Goal: Information Seeking & Learning: Learn about a topic

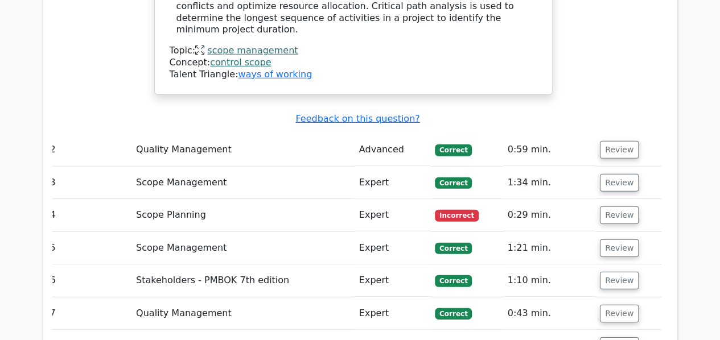
scroll to position [1571, 0]
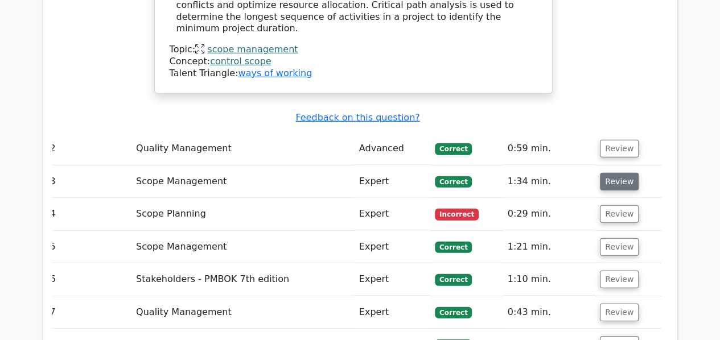
click at [621, 173] on button "Review" at bounding box center [619, 182] width 39 height 18
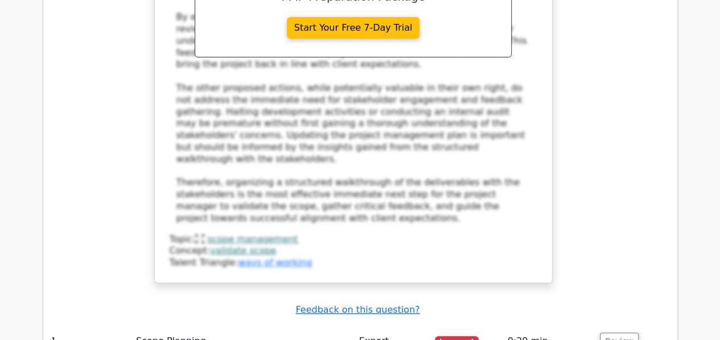
scroll to position [2366, 0]
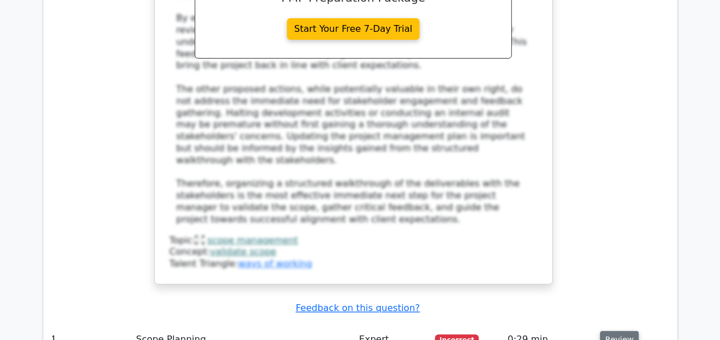
click at [618, 331] on button "Review" at bounding box center [619, 340] width 39 height 18
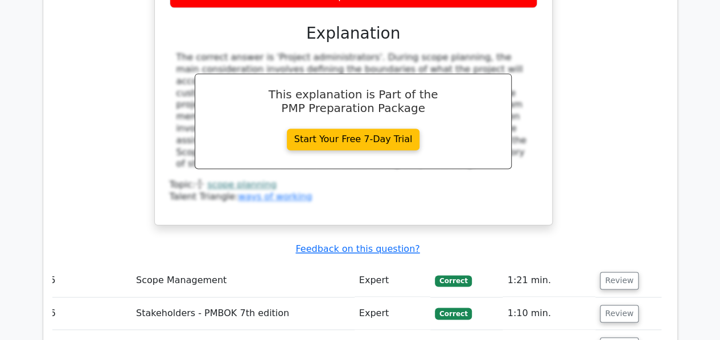
scroll to position [2918, 0]
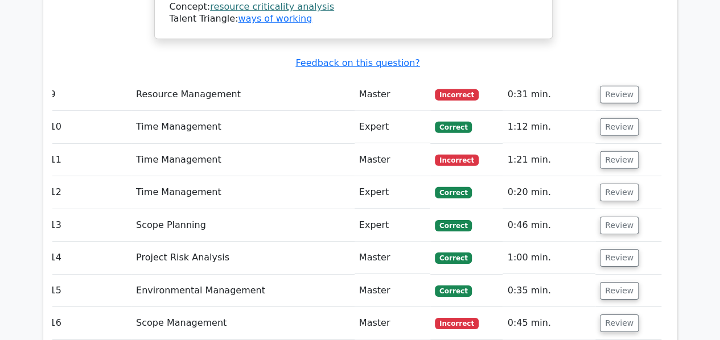
scroll to position [3848, 0]
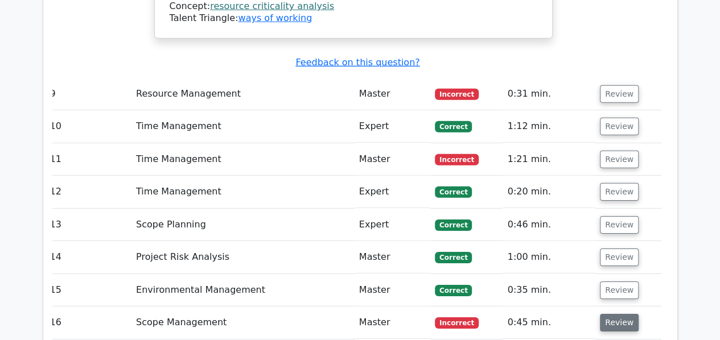
click at [609, 314] on button "Review" at bounding box center [619, 323] width 39 height 18
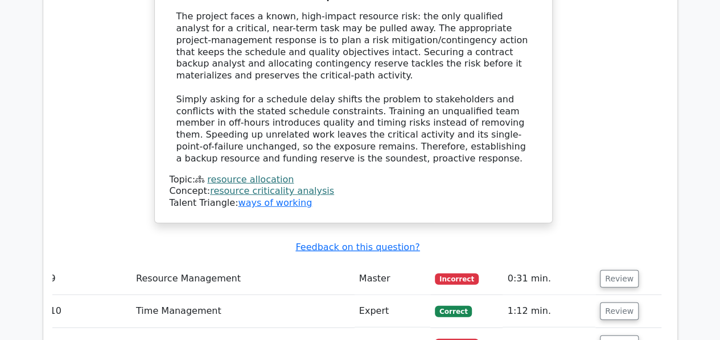
scroll to position [3663, 0]
click at [619, 336] on button "Review" at bounding box center [619, 345] width 39 height 18
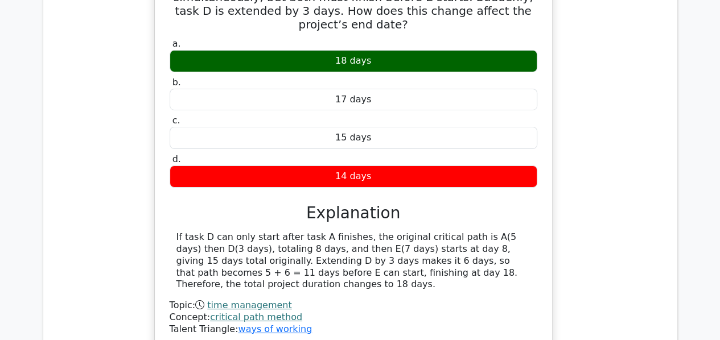
scroll to position [4107, 0]
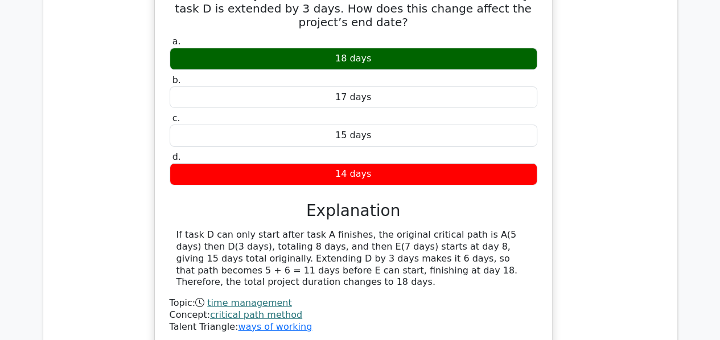
click at [278, 309] on link "critical path method" at bounding box center [256, 314] width 92 height 11
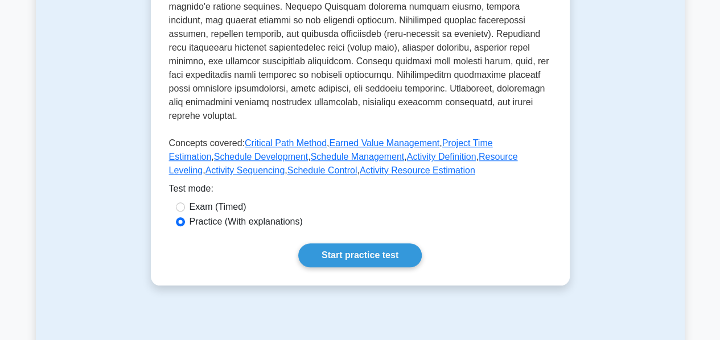
scroll to position [494, 0]
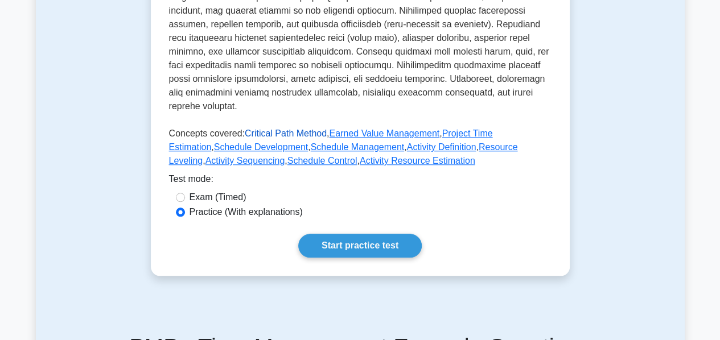
click at [265, 129] on link "Critical Path Method" at bounding box center [286, 134] width 82 height 10
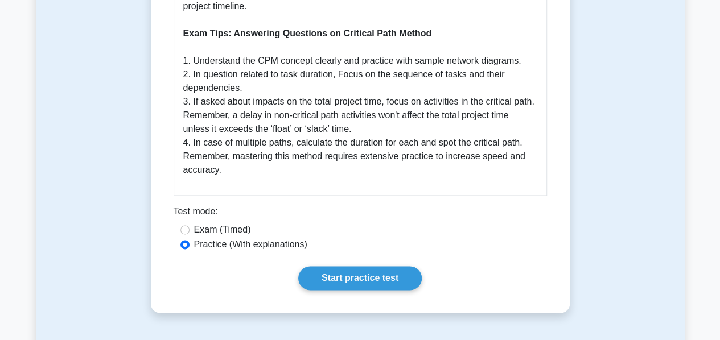
scroll to position [711, 0]
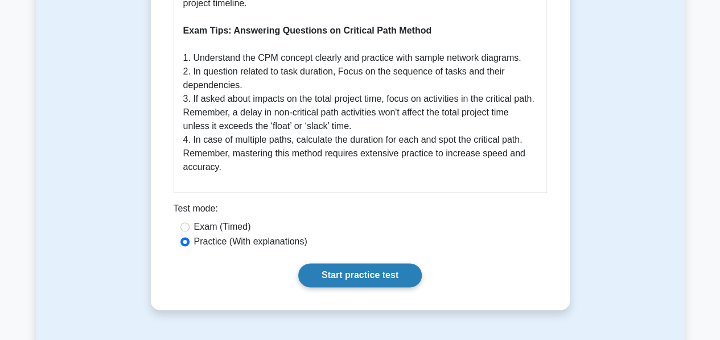
click at [340, 275] on link "Start practice test" at bounding box center [359, 275] width 123 height 24
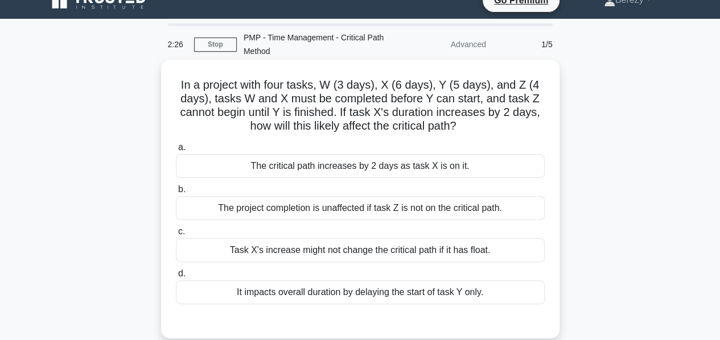
scroll to position [18, 0]
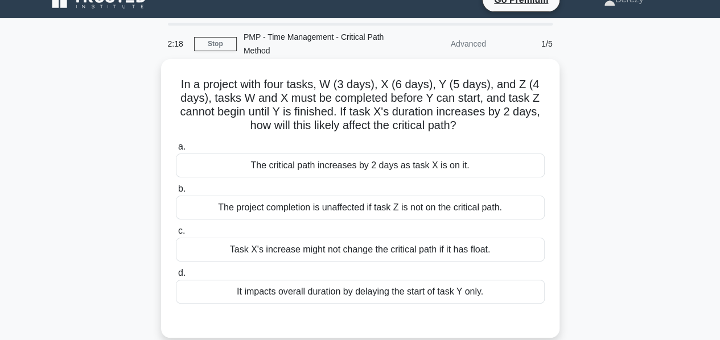
click at [358, 171] on div "The critical path increases by 2 days as task X is on it." at bounding box center [360, 166] width 369 height 24
click at [176, 151] on input "a. The critical path increases by 2 days as task X is on it." at bounding box center [176, 146] width 0 height 7
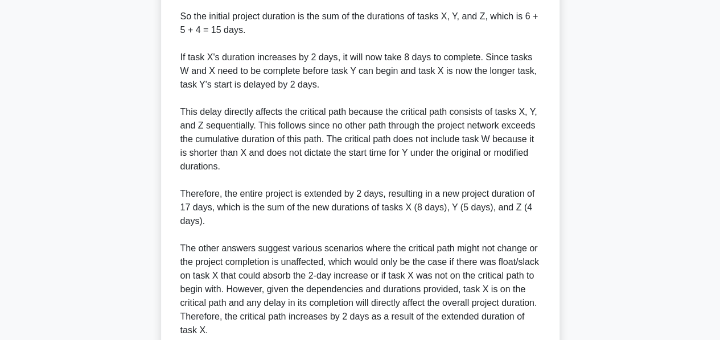
scroll to position [578, 0]
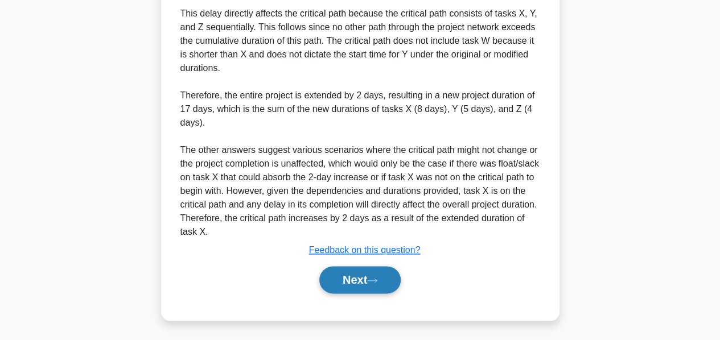
click at [356, 275] on button "Next" at bounding box center [359, 279] width 81 height 27
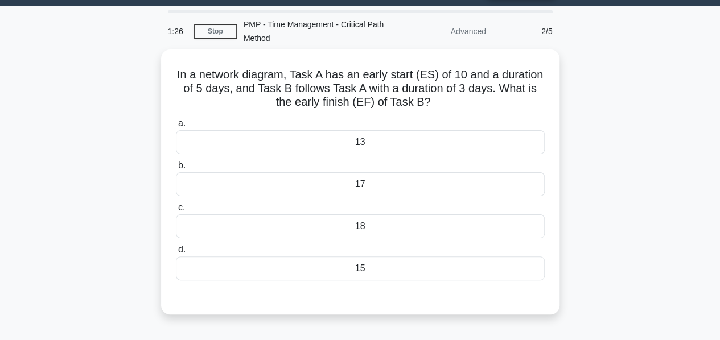
scroll to position [33, 0]
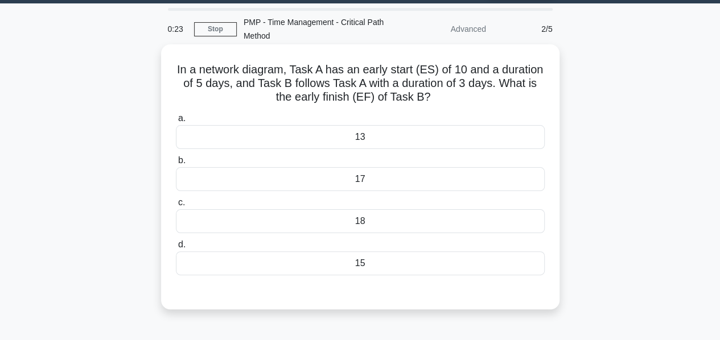
click at [358, 226] on div "18" at bounding box center [360, 221] width 369 height 24
click at [176, 206] on input "c. 18" at bounding box center [176, 202] width 0 height 7
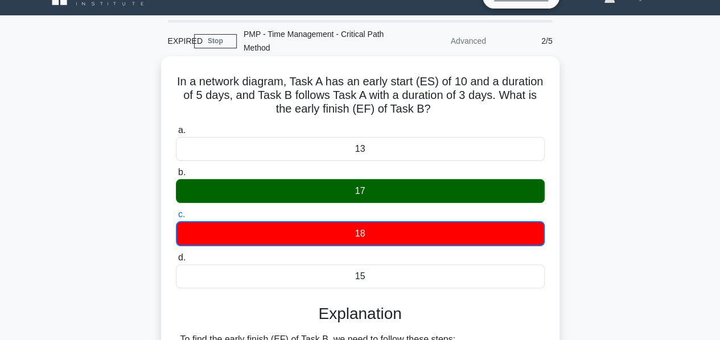
scroll to position [16, 0]
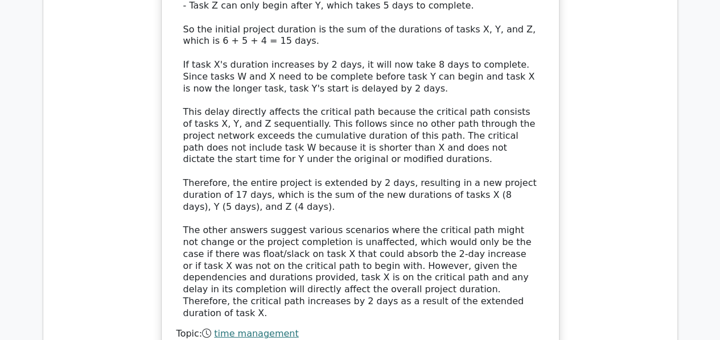
scroll to position [1342, 0]
click at [271, 340] on link "critical path method" at bounding box center [263, 345] width 92 height 11
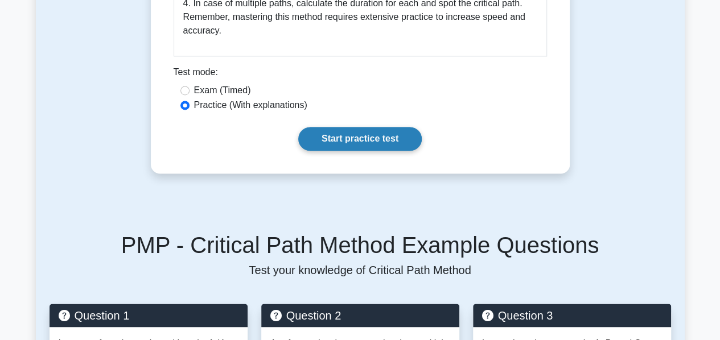
scroll to position [847, 0]
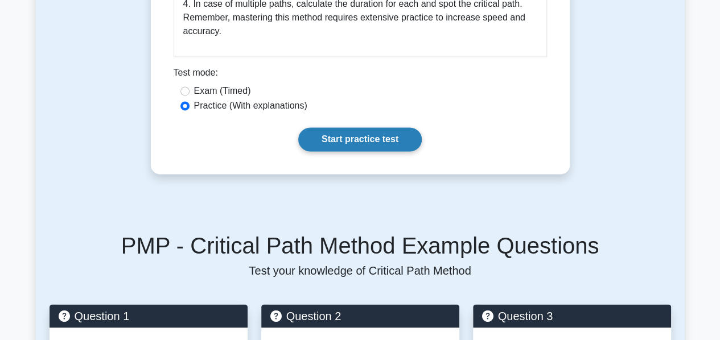
click at [339, 134] on link "Start practice test" at bounding box center [359, 139] width 123 height 24
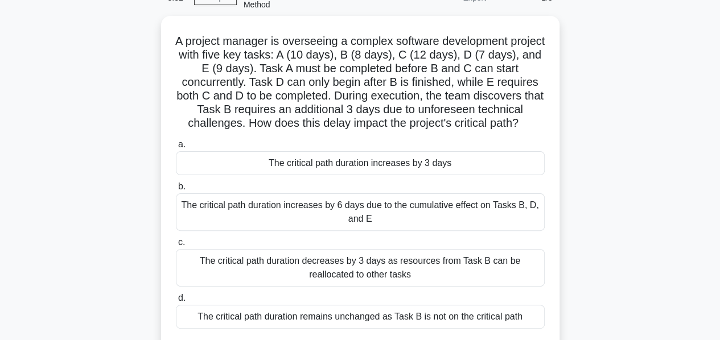
scroll to position [65, 0]
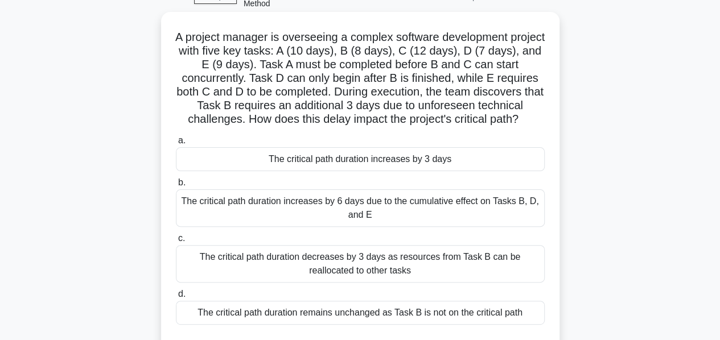
click at [386, 171] on div "The critical path duration increases by 3 days" at bounding box center [360, 159] width 369 height 24
click at [176, 144] on input "a. The critical path duration increases by 3 days" at bounding box center [176, 140] width 0 height 7
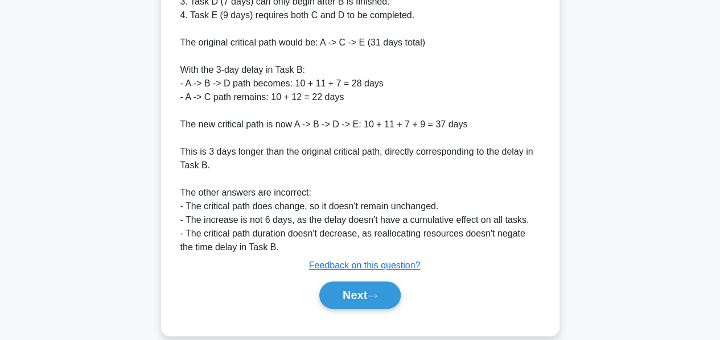
scroll to position [551, 0]
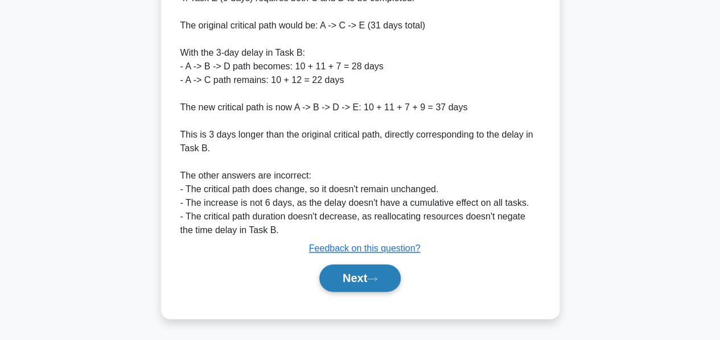
click at [348, 278] on button "Next" at bounding box center [359, 278] width 81 height 27
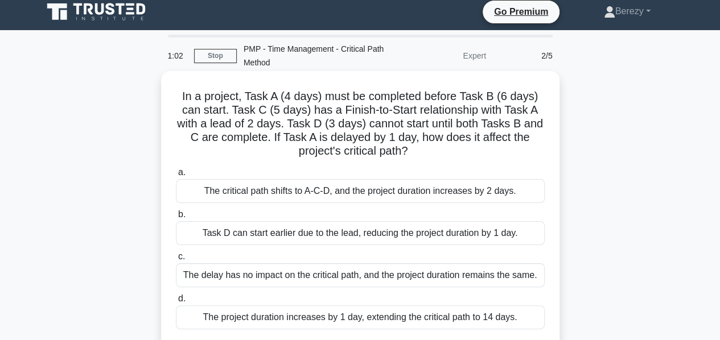
scroll to position [7, 0]
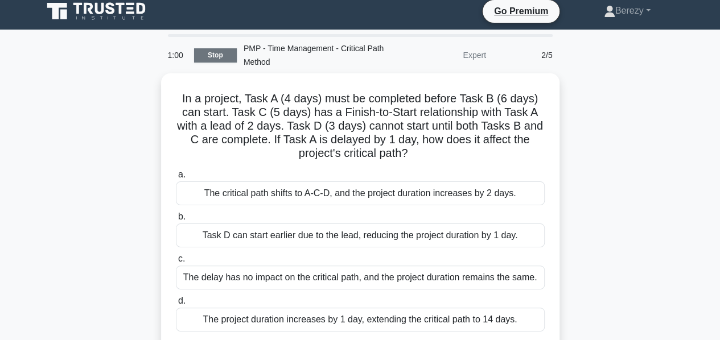
click at [214, 49] on link "Stop" at bounding box center [215, 55] width 43 height 14
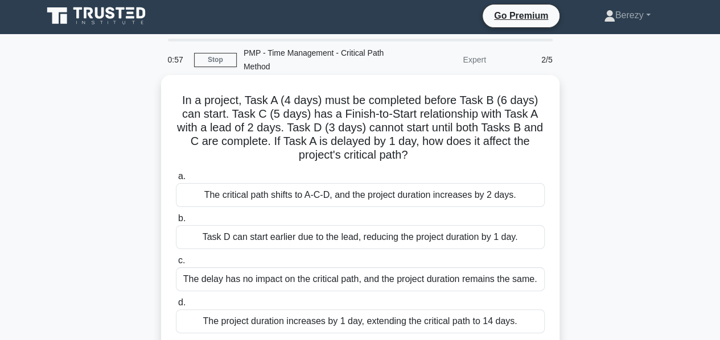
scroll to position [0, 0]
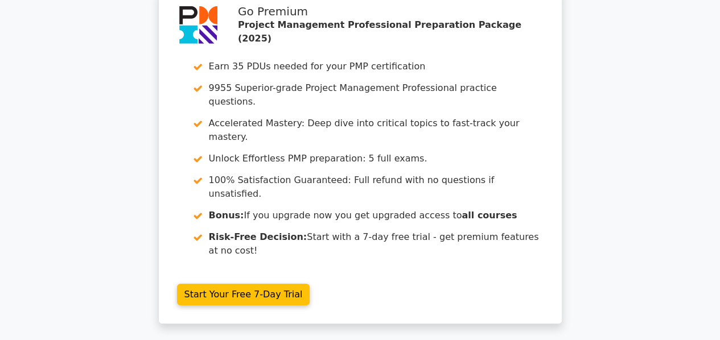
scroll to position [1883, 0]
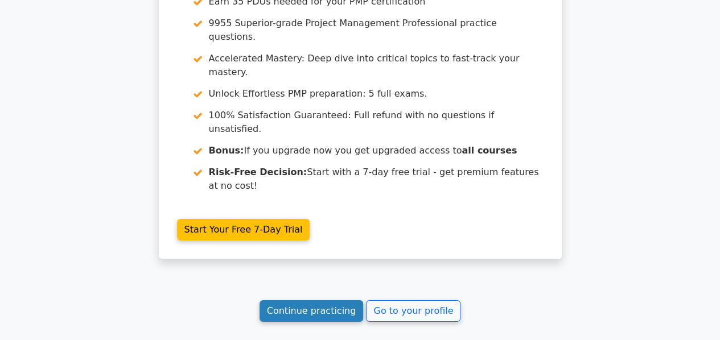
click at [329, 300] on link "Continue practicing" at bounding box center [311, 311] width 104 height 22
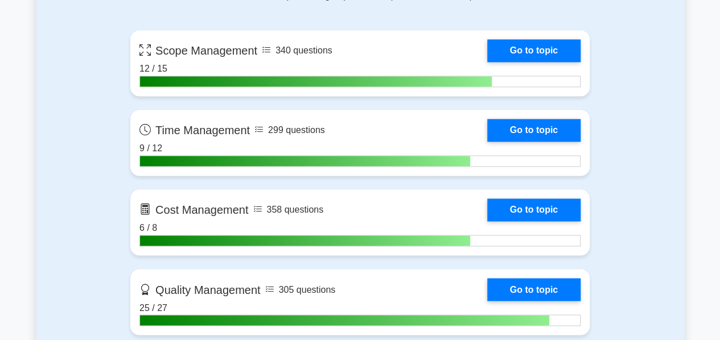
scroll to position [819, 0]
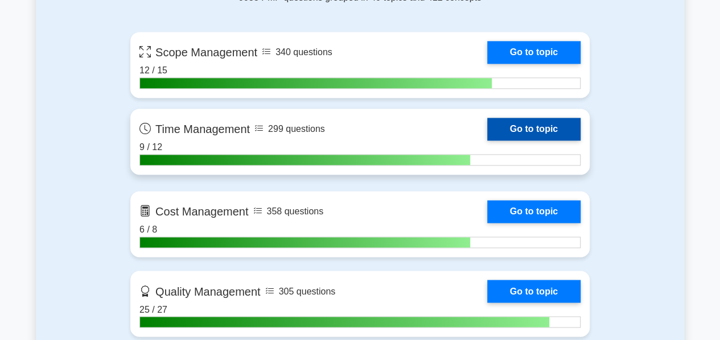
click at [541, 123] on link "Go to topic" at bounding box center [533, 129] width 93 height 23
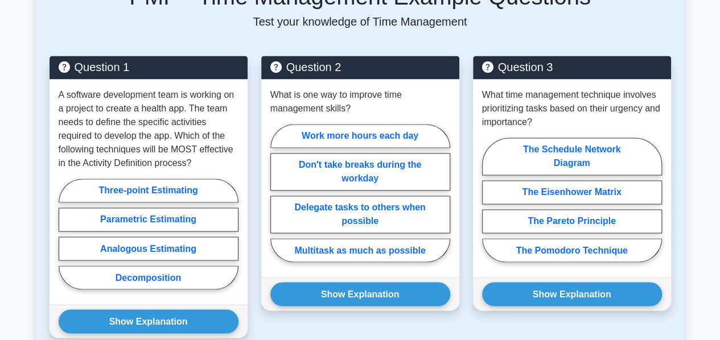
scroll to position [877, 0]
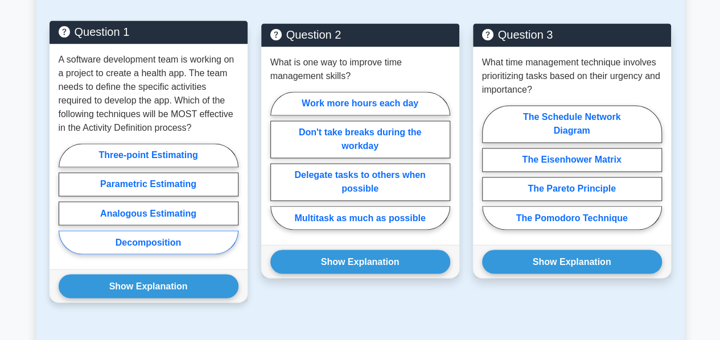
click at [149, 230] on label "Decomposition" at bounding box center [149, 242] width 180 height 24
click at [66, 206] on input "Decomposition" at bounding box center [62, 202] width 7 height 7
radio input "true"
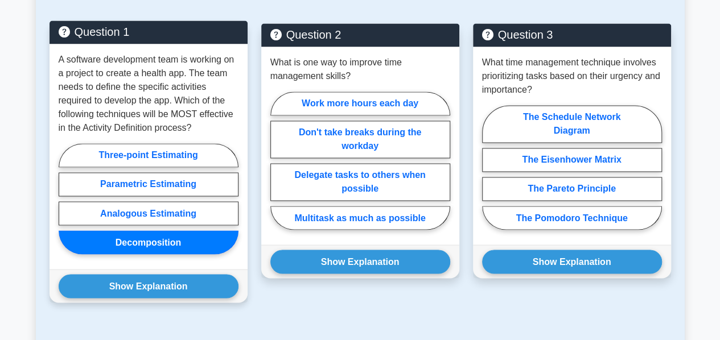
click at [144, 230] on label "Decomposition" at bounding box center [149, 242] width 180 height 24
click at [66, 206] on input "Decomposition" at bounding box center [62, 202] width 7 height 7
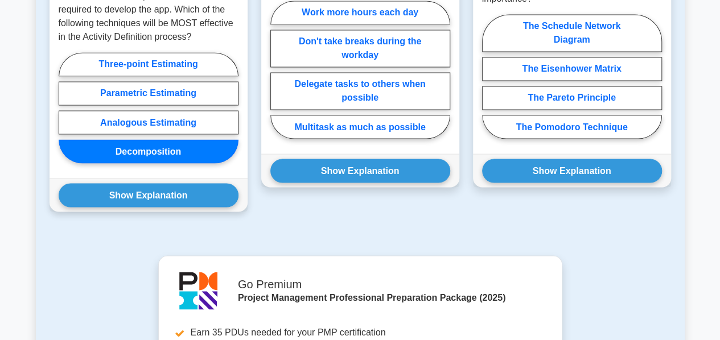
scroll to position [968, 0]
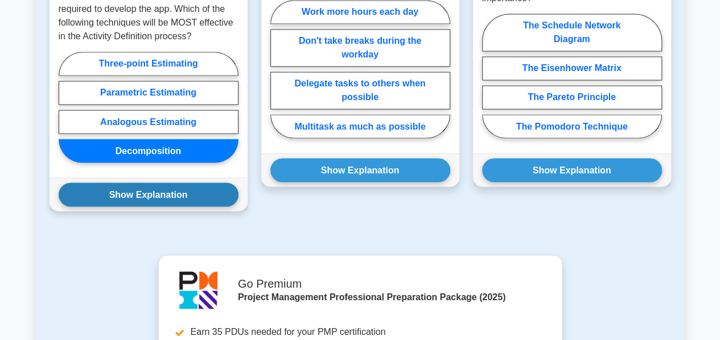
click at [148, 183] on button "Show Explanation" at bounding box center [149, 195] width 180 height 24
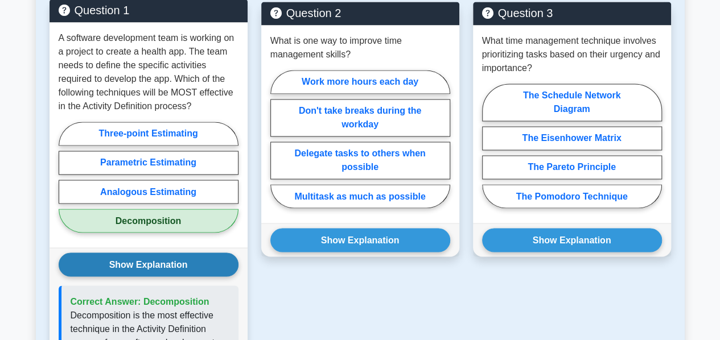
scroll to position [899, 0]
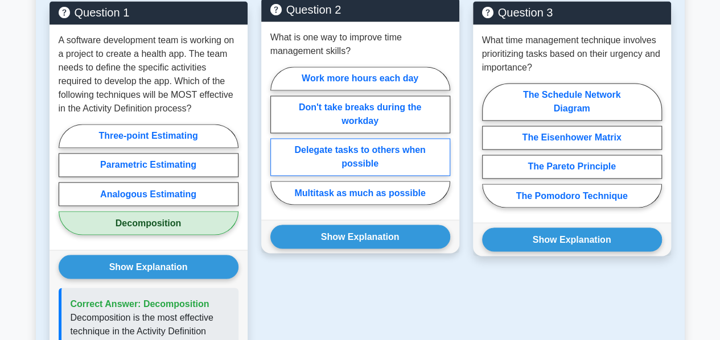
click at [349, 143] on label "Delegate tasks to others when possible" at bounding box center [360, 157] width 180 height 38
click at [278, 143] on input "Delegate tasks to others when possible" at bounding box center [273, 138] width 7 height 7
radio input "true"
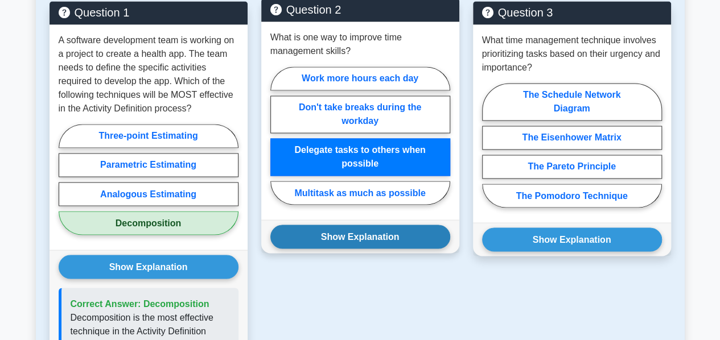
click at [330, 225] on button "Show Explanation" at bounding box center [360, 237] width 180 height 24
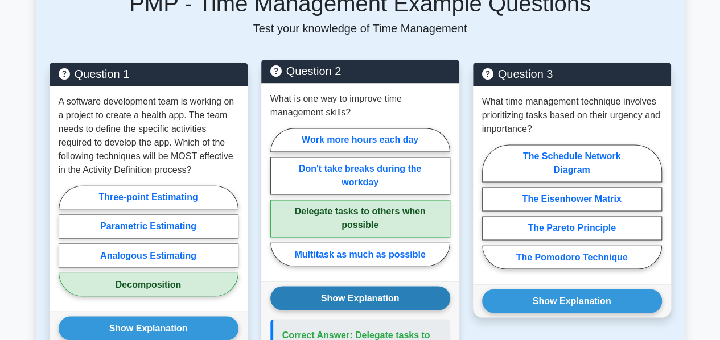
scroll to position [836, 0]
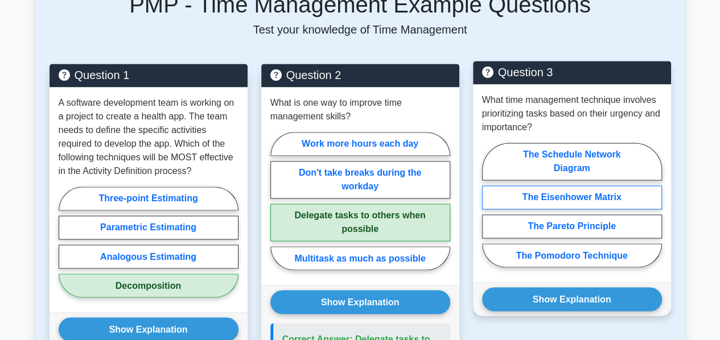
click at [544, 185] on label "The Eisenhower Matrix" at bounding box center [572, 197] width 180 height 24
click at [489, 205] on input "The Eisenhower Matrix" at bounding box center [485, 208] width 7 height 7
radio input "true"
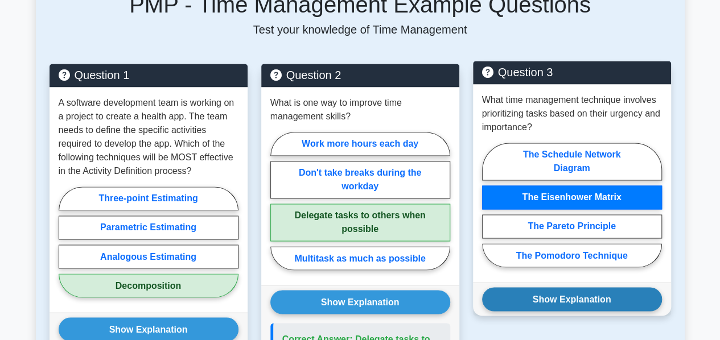
click at [536, 287] on button "Show Explanation" at bounding box center [572, 299] width 180 height 24
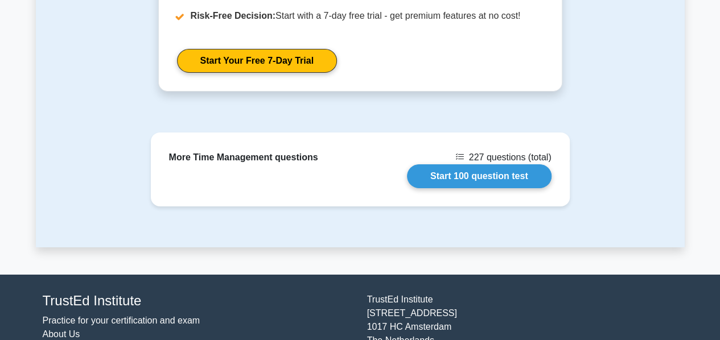
scroll to position [1878, 0]
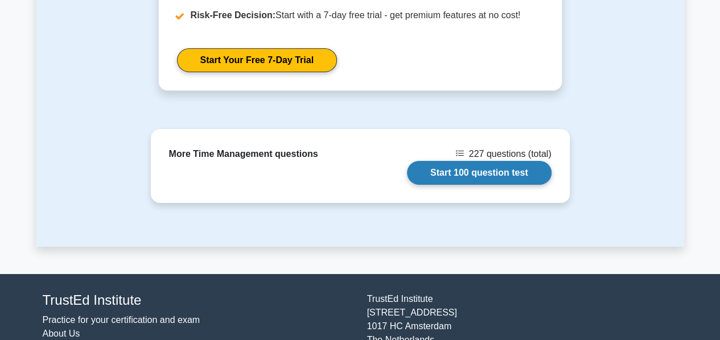
click at [464, 161] on link "Start 100 question test" at bounding box center [479, 173] width 144 height 24
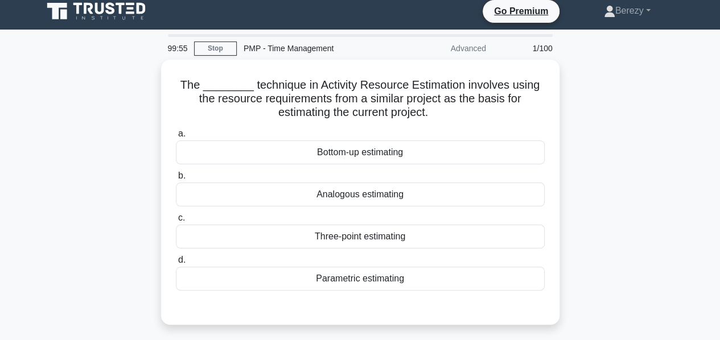
scroll to position [7, 0]
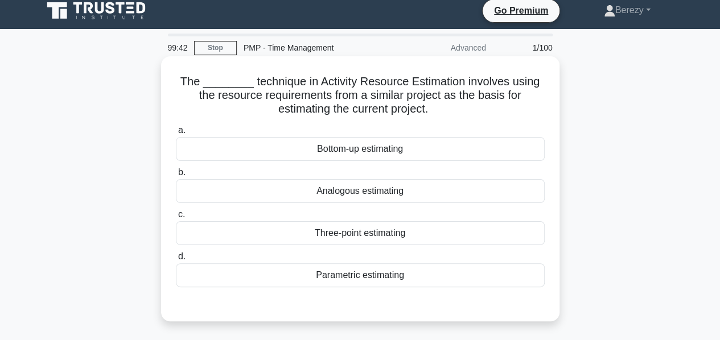
click at [367, 195] on div "Analogous estimating" at bounding box center [360, 191] width 369 height 24
click at [176, 176] on input "b. Analogous estimating" at bounding box center [176, 172] width 0 height 7
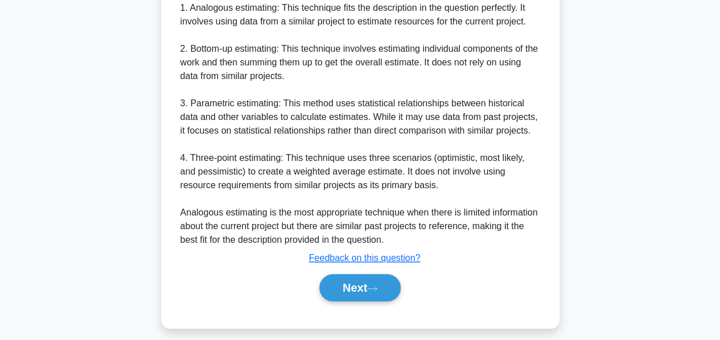
scroll to position [469, 0]
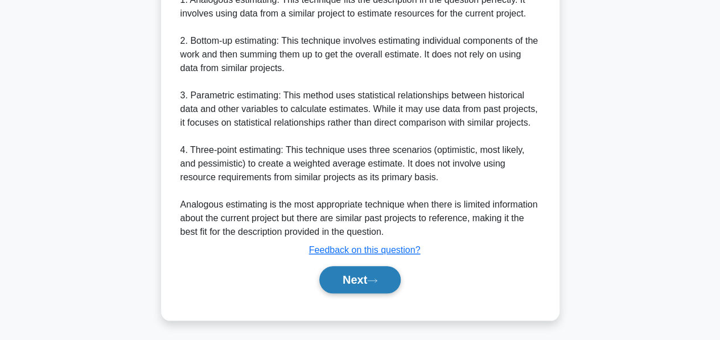
click at [357, 280] on button "Next" at bounding box center [359, 279] width 81 height 27
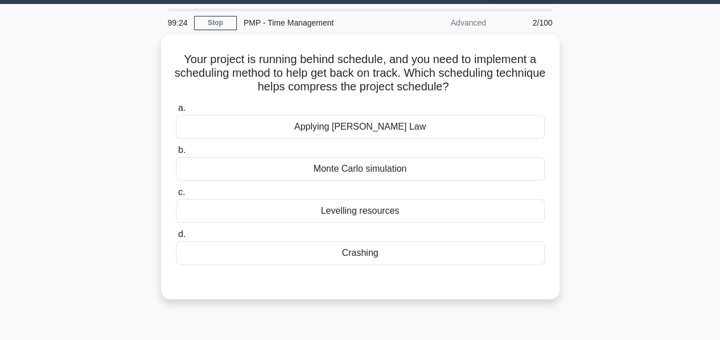
scroll to position [39, 0]
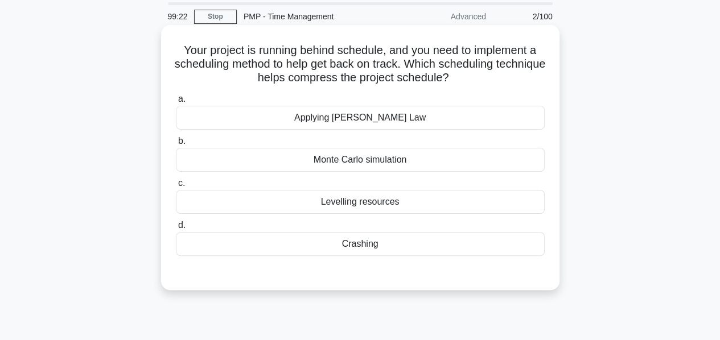
click at [349, 245] on div "Crashing" at bounding box center [360, 244] width 369 height 24
click at [176, 229] on input "d. Crashing" at bounding box center [176, 225] width 0 height 7
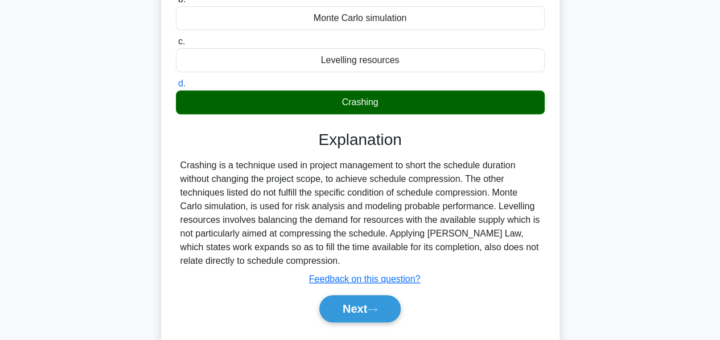
scroll to position [181, 0]
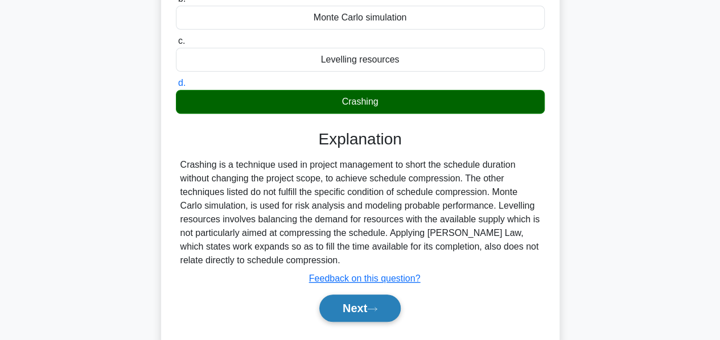
click at [352, 310] on button "Next" at bounding box center [359, 308] width 81 height 27
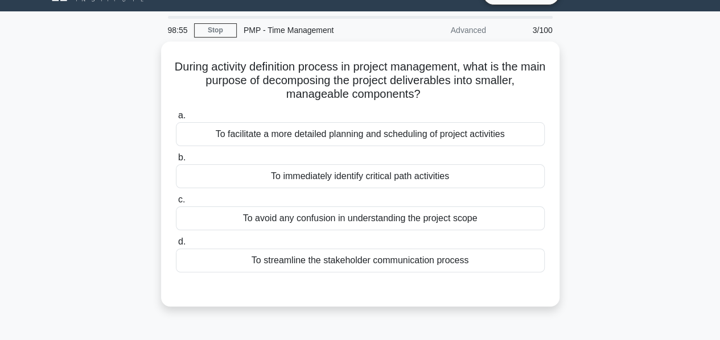
scroll to position [21, 0]
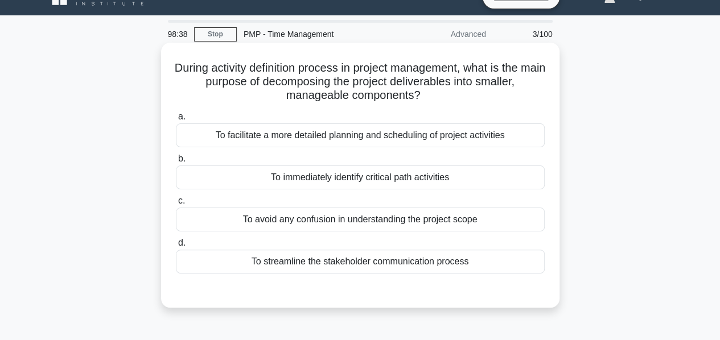
click at [358, 137] on div "To facilitate a more detailed planning and scheduling of project activities" at bounding box center [360, 135] width 369 height 24
click at [176, 121] on input "a. To facilitate a more detailed planning and scheduling of project activities" at bounding box center [176, 116] width 0 height 7
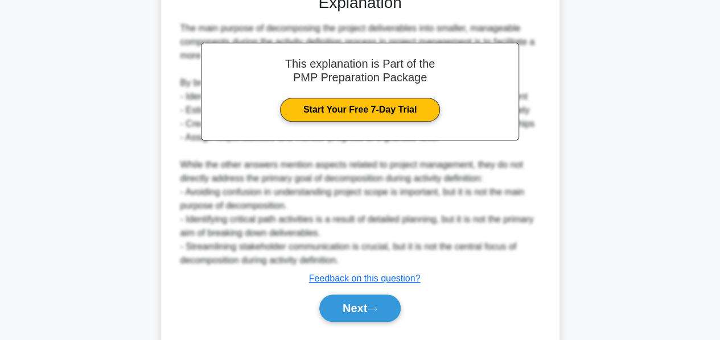
scroll to position [346, 0]
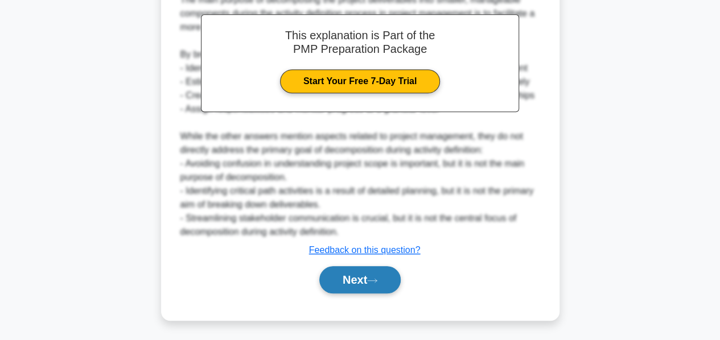
click at [336, 280] on button "Next" at bounding box center [359, 279] width 81 height 27
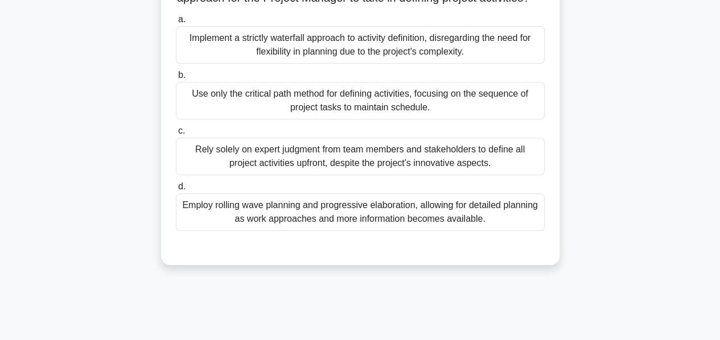
scroll to position [242, 0]
click at [371, 230] on div "Employ rolling wave planning and progressive elaboration, allowing for detailed…" at bounding box center [360, 211] width 369 height 38
click at [176, 189] on input "d. Employ rolling wave planning and progressive elaboration, allowing for detai…" at bounding box center [176, 185] width 0 height 7
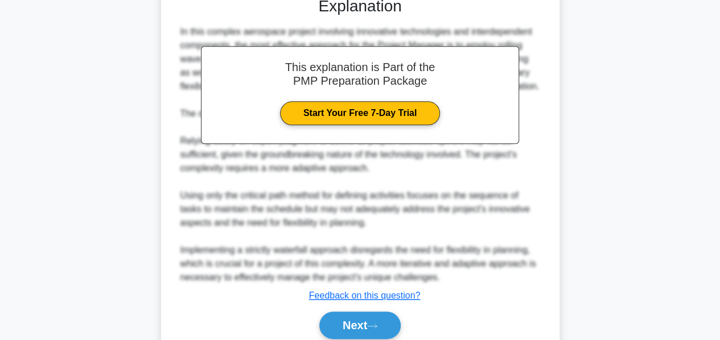
scroll to position [564, 0]
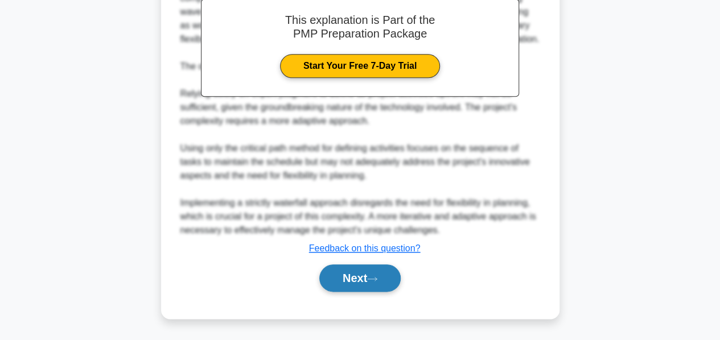
click at [347, 272] on button "Next" at bounding box center [359, 278] width 81 height 27
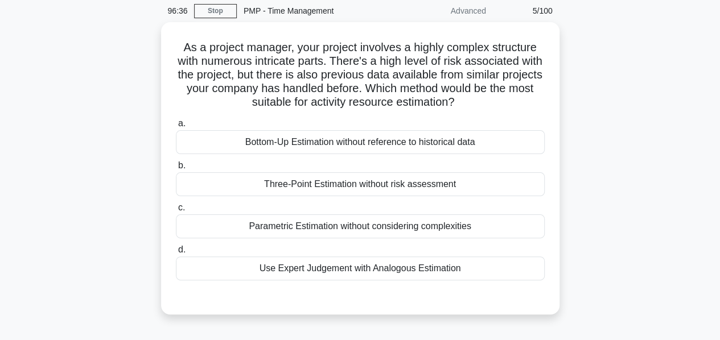
scroll to position [45, 0]
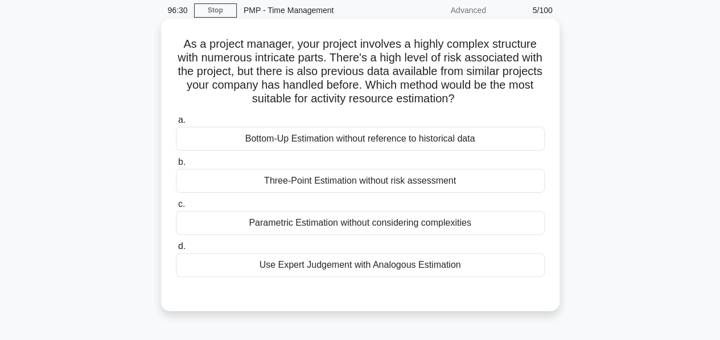
click at [391, 263] on div "Use Expert Judgement with Analogous Estimation" at bounding box center [360, 265] width 369 height 24
click at [176, 250] on input "d. Use Expert Judgement with Analogous Estimation" at bounding box center [176, 246] width 0 height 7
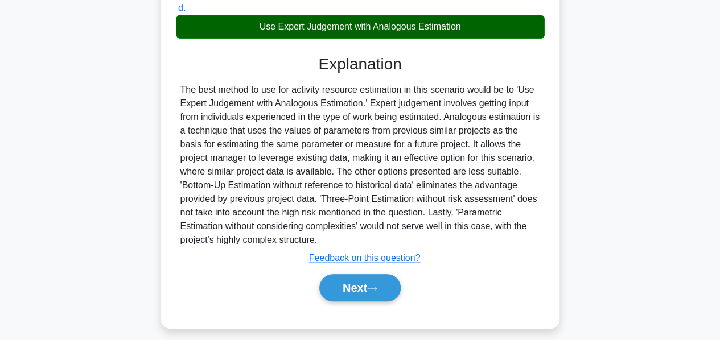
scroll to position [286, 0]
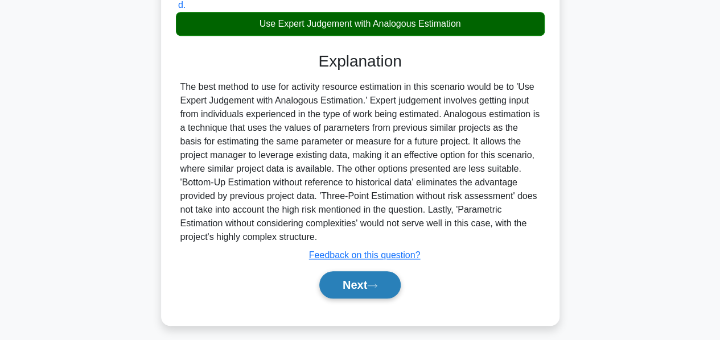
click at [348, 275] on button "Next" at bounding box center [359, 284] width 81 height 27
click at [348, 282] on button "Next" at bounding box center [359, 284] width 81 height 27
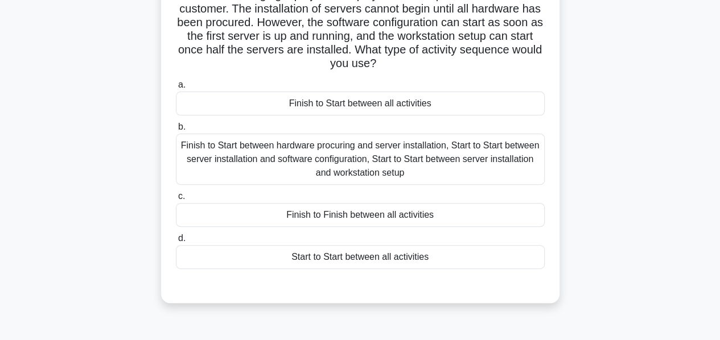
scroll to position [96, 0]
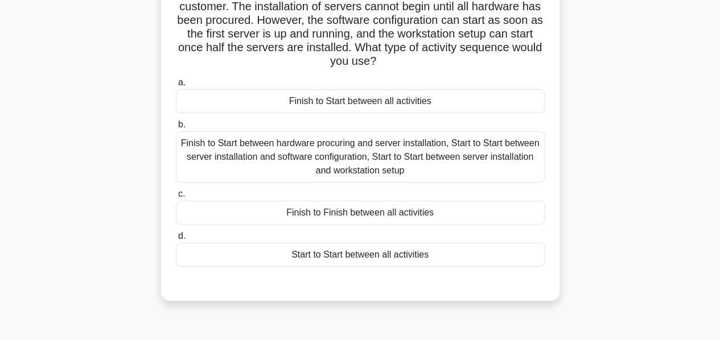
click at [369, 159] on div "Finish to Start between hardware procuring and server installation, Start to St…" at bounding box center [360, 156] width 369 height 51
click at [176, 129] on input "b. Finish to Start between hardware procuring and server installation, Start to…" at bounding box center [176, 124] width 0 height 7
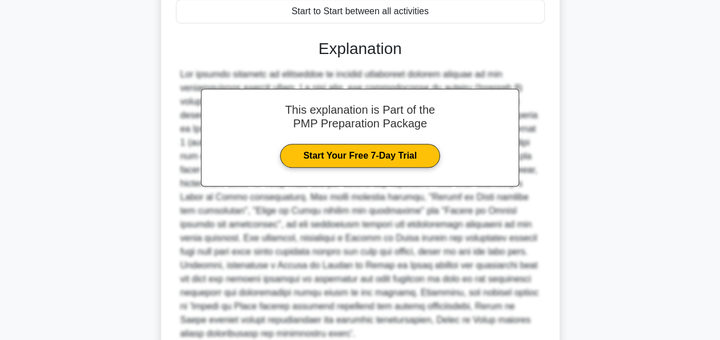
scroll to position [428, 0]
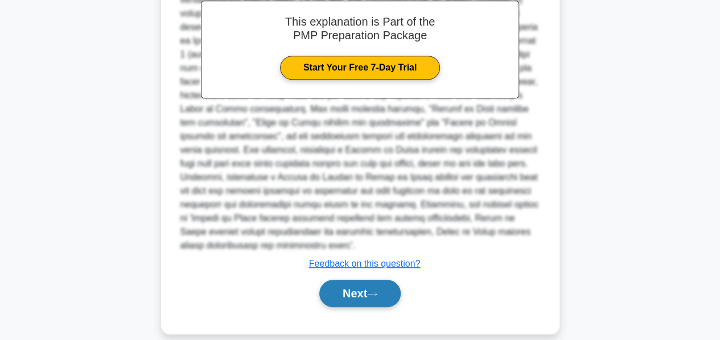
click at [348, 280] on button "Next" at bounding box center [359, 293] width 81 height 27
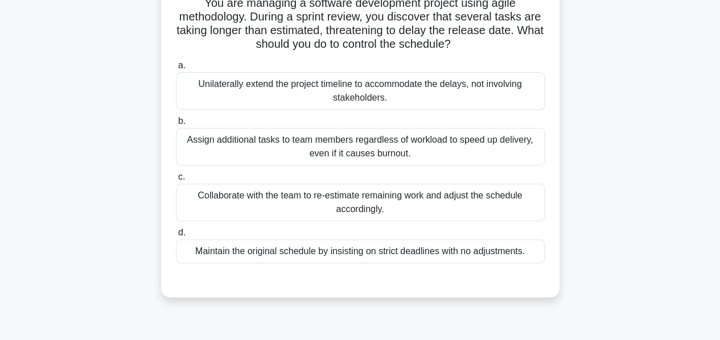
scroll to position [89, 0]
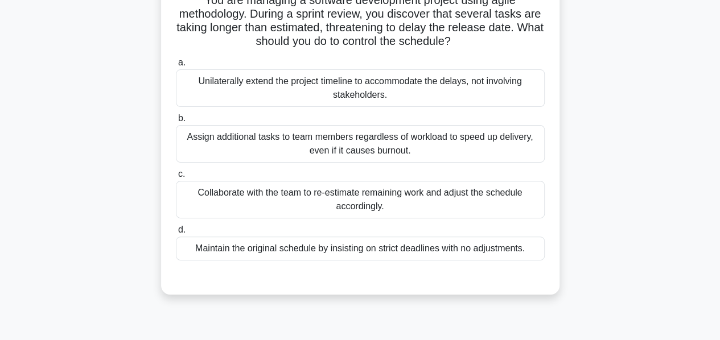
click at [352, 207] on div "Collaborate with the team to re-estimate remaining work and adjust the schedule…" at bounding box center [360, 200] width 369 height 38
click at [176, 178] on input "c. Collaborate with the team to re-estimate remaining work and adjust the sched…" at bounding box center [176, 174] width 0 height 7
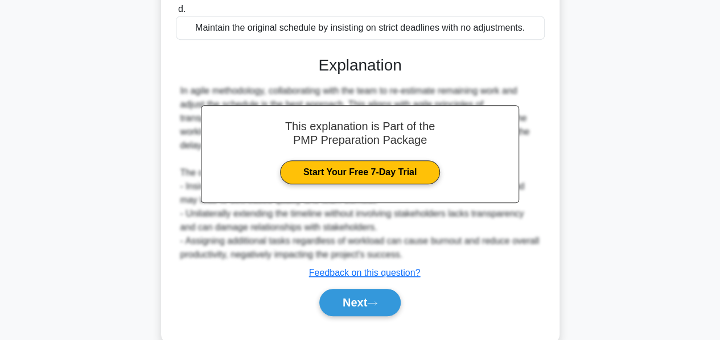
scroll to position [332, 0]
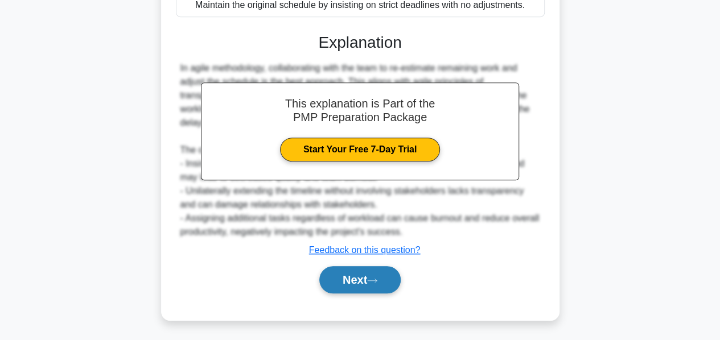
click at [347, 280] on button "Next" at bounding box center [359, 279] width 81 height 27
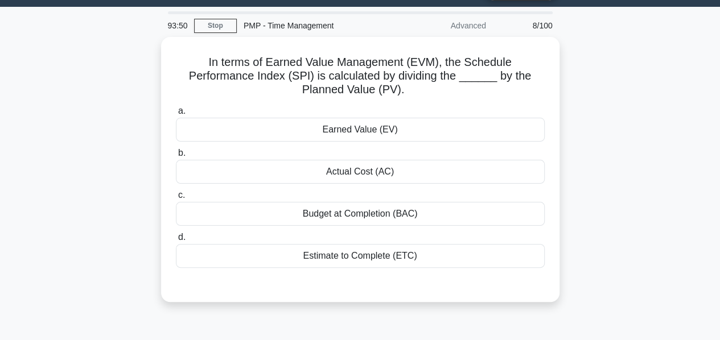
scroll to position [30, 0]
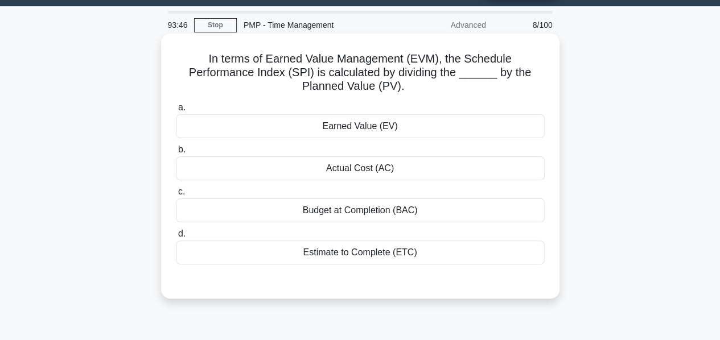
click at [341, 123] on div "Earned Value (EV)" at bounding box center [360, 126] width 369 height 24
click at [176, 111] on input "a. Earned Value (EV)" at bounding box center [176, 107] width 0 height 7
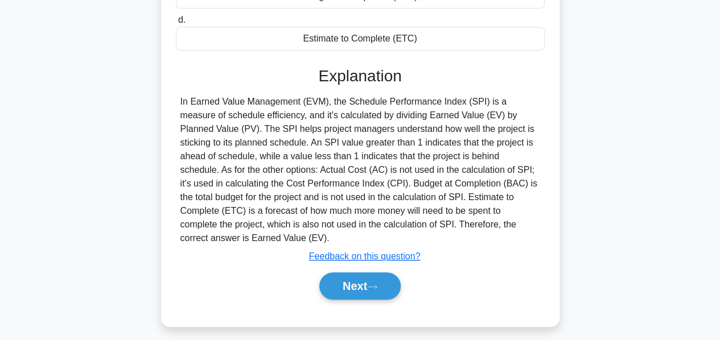
scroll to position [245, 0]
click at [355, 283] on button "Next" at bounding box center [359, 285] width 81 height 27
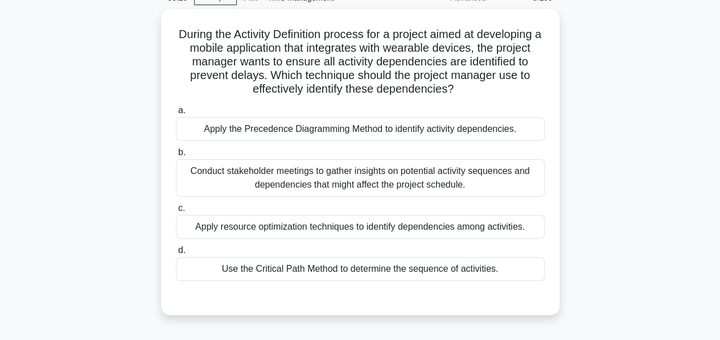
scroll to position [57, 0]
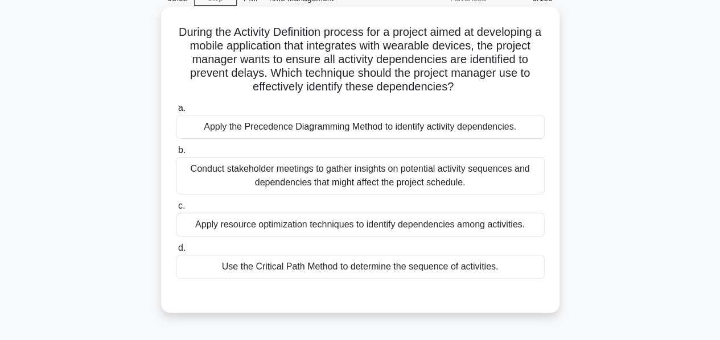
click at [326, 130] on div "Apply the Precedence Diagramming Method to identify activity dependencies." at bounding box center [360, 127] width 369 height 24
click at [176, 112] on input "a. Apply the Precedence Diagramming Method to identify activity dependencies." at bounding box center [176, 108] width 0 height 7
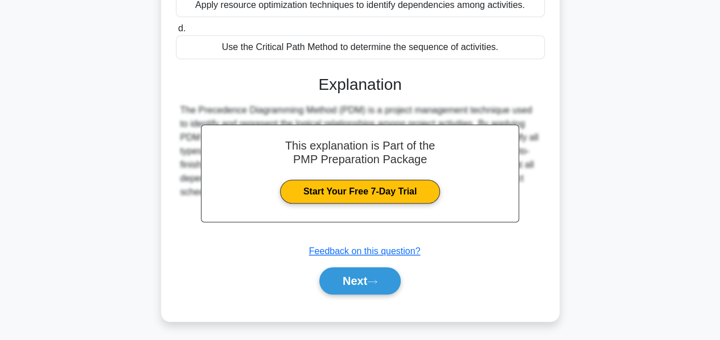
scroll to position [278, 0]
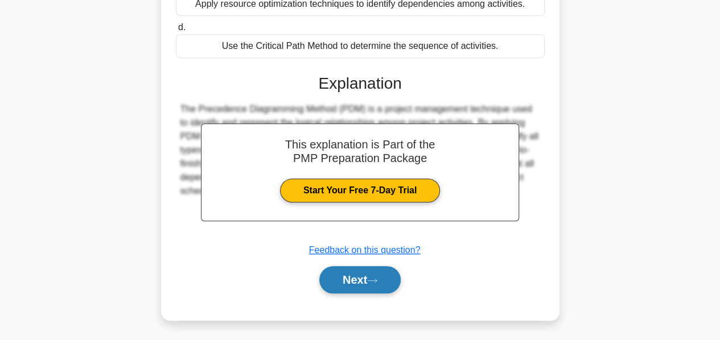
click at [346, 272] on button "Next" at bounding box center [359, 279] width 81 height 27
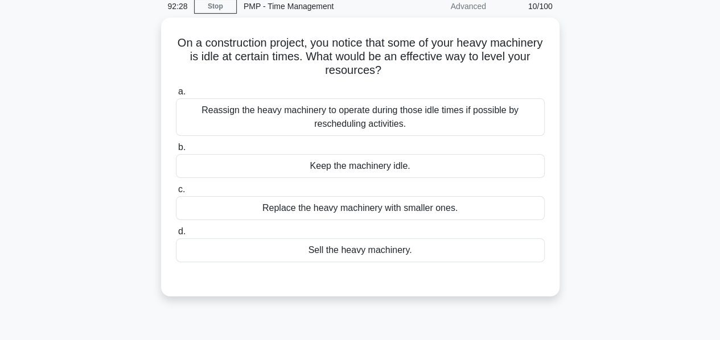
scroll to position [50, 0]
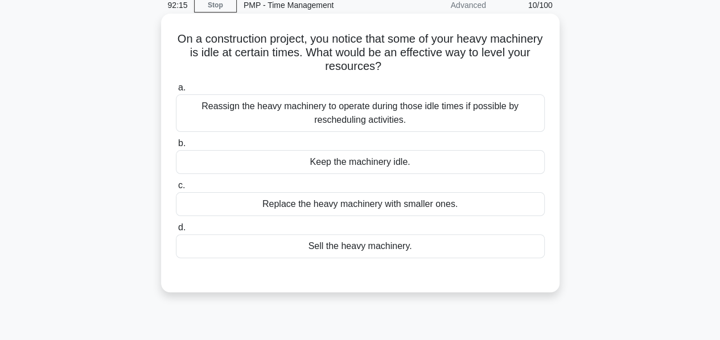
click at [362, 120] on div "Reassign the heavy machinery to operate during those idle times if possible by …" at bounding box center [360, 113] width 369 height 38
click at [176, 92] on input "a. Reassign the heavy machinery to operate during those idle times if possible …" at bounding box center [176, 87] width 0 height 7
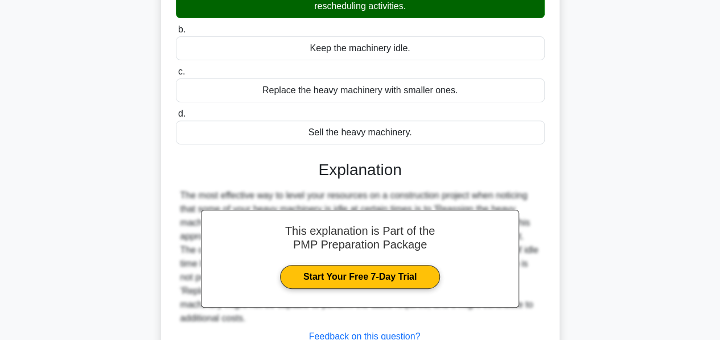
scroll to position [274, 0]
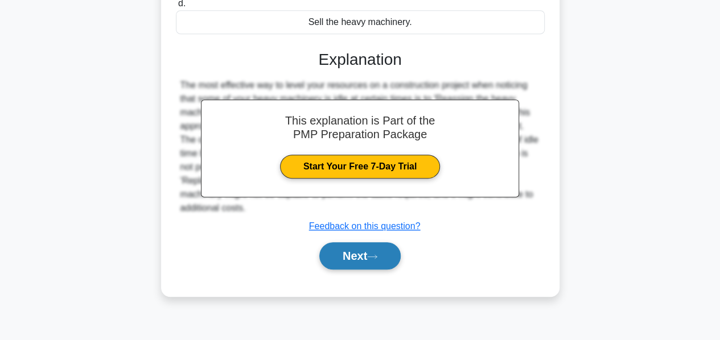
click at [357, 253] on button "Next" at bounding box center [359, 255] width 81 height 27
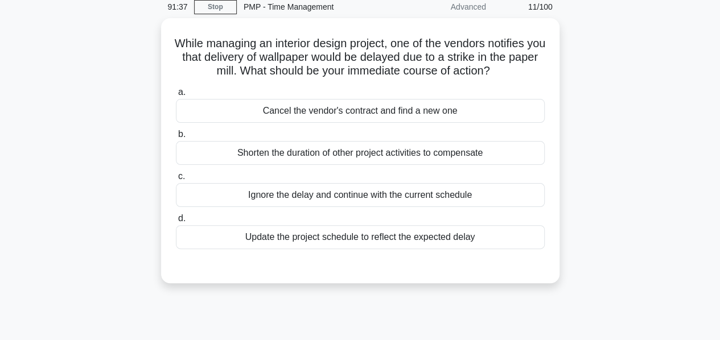
scroll to position [71, 0]
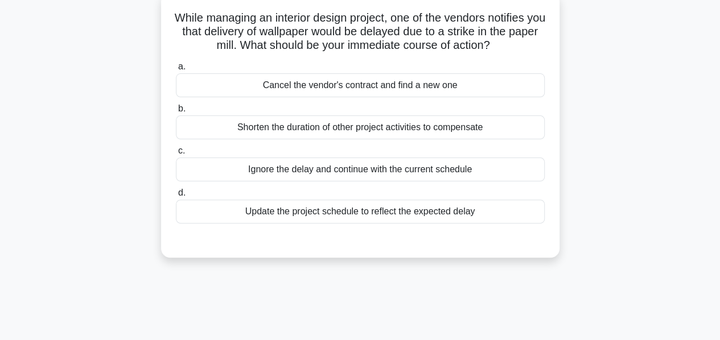
click at [337, 212] on div "Update the project schedule to reflect the expected delay" at bounding box center [360, 212] width 369 height 24
click at [176, 197] on input "d. Update the project schedule to reflect the expected delay" at bounding box center [176, 192] width 0 height 7
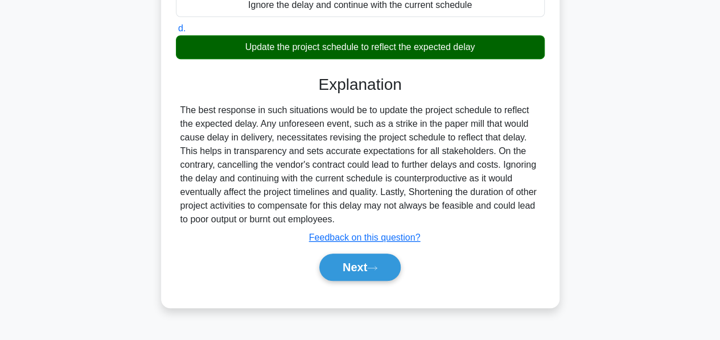
scroll to position [241, 0]
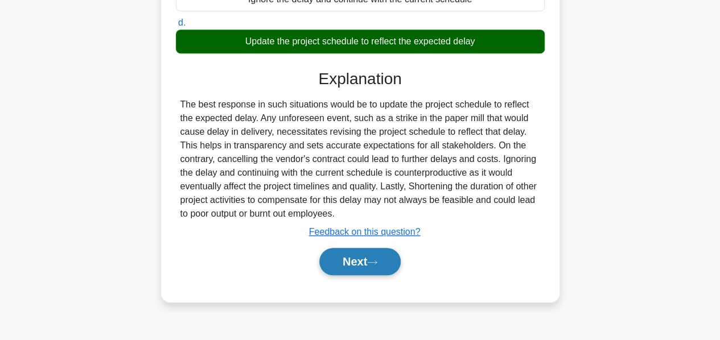
click at [349, 258] on button "Next" at bounding box center [359, 261] width 81 height 27
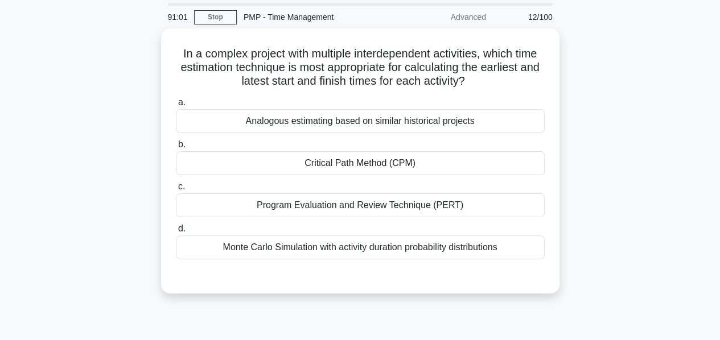
scroll to position [38, 0]
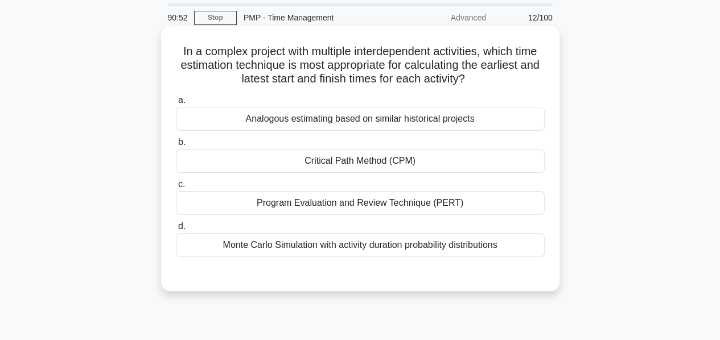
click at [317, 163] on div "Critical Path Method (CPM)" at bounding box center [360, 161] width 369 height 24
click at [176, 146] on input "b. Critical Path Method (CPM)" at bounding box center [176, 142] width 0 height 7
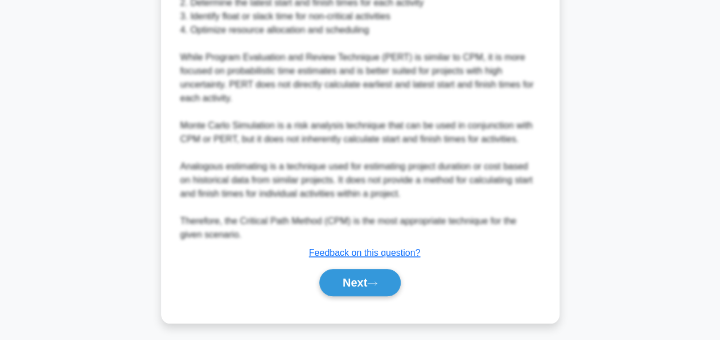
scroll to position [469, 0]
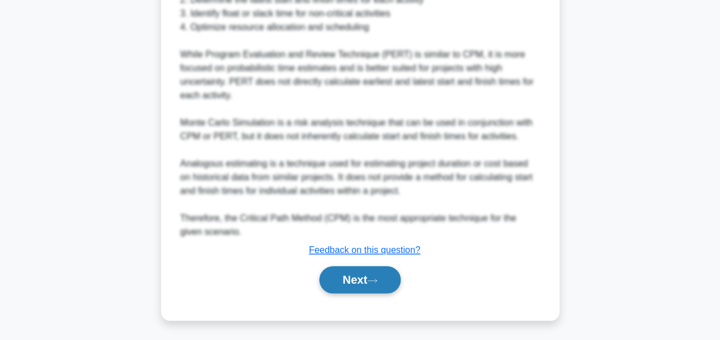
click at [357, 284] on button "Next" at bounding box center [359, 279] width 81 height 27
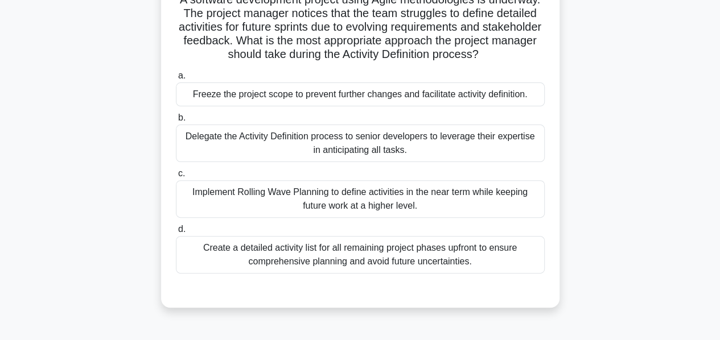
scroll to position [92, 0]
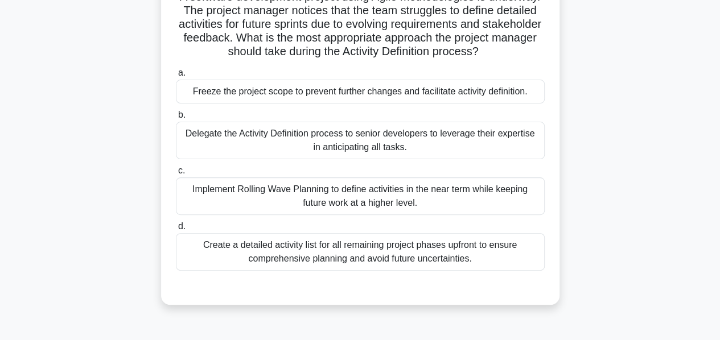
click at [364, 215] on div "Implement Rolling Wave Planning to define activities in the near term while kee…" at bounding box center [360, 196] width 369 height 38
click at [176, 175] on input "c. Implement Rolling Wave Planning to define activities in the near term while …" at bounding box center [176, 170] width 0 height 7
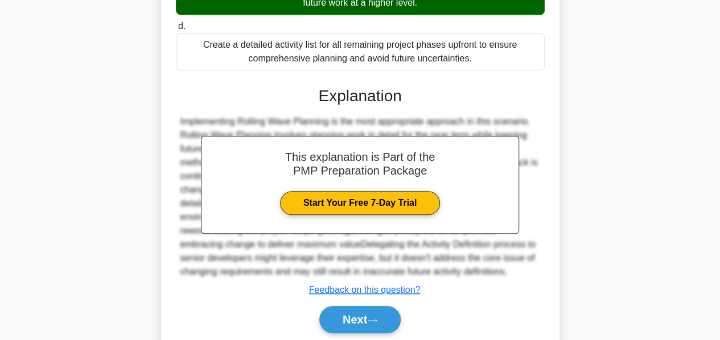
scroll to position [346, 0]
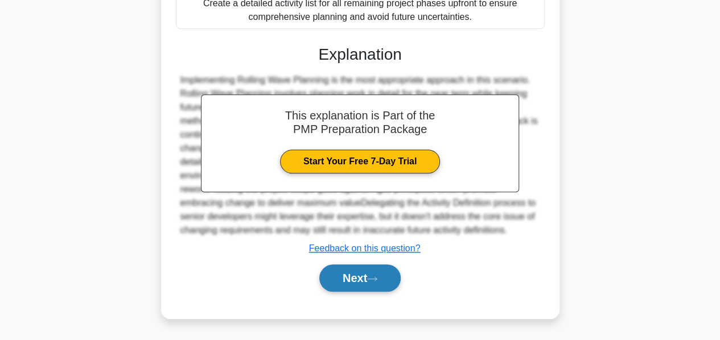
click at [345, 274] on button "Next" at bounding box center [359, 278] width 81 height 27
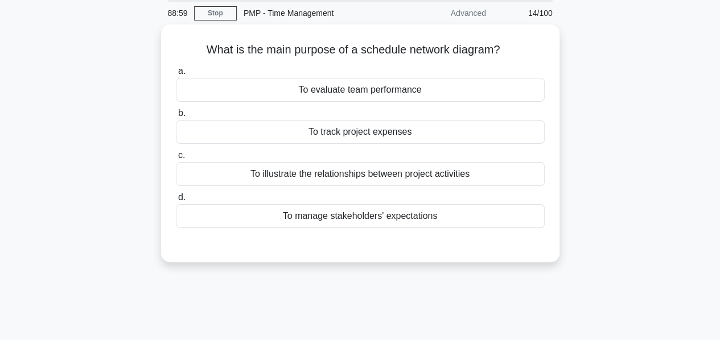
scroll to position [0, 0]
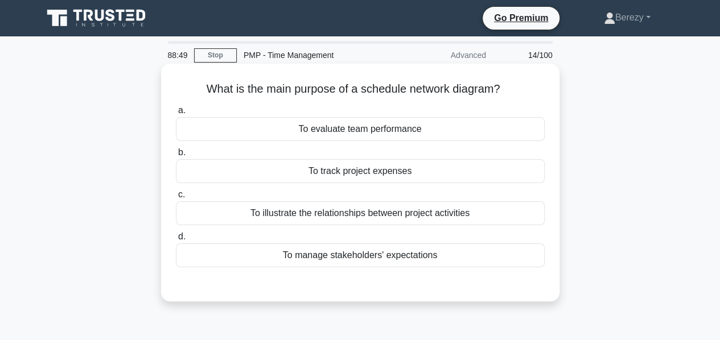
click at [349, 210] on div "To illustrate the relationships between project activities" at bounding box center [360, 213] width 369 height 24
click at [176, 199] on input "c. To illustrate the relationships between project activities" at bounding box center [176, 194] width 0 height 7
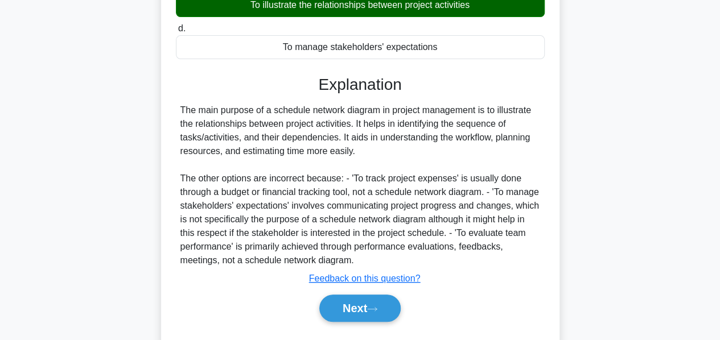
scroll to position [209, 0]
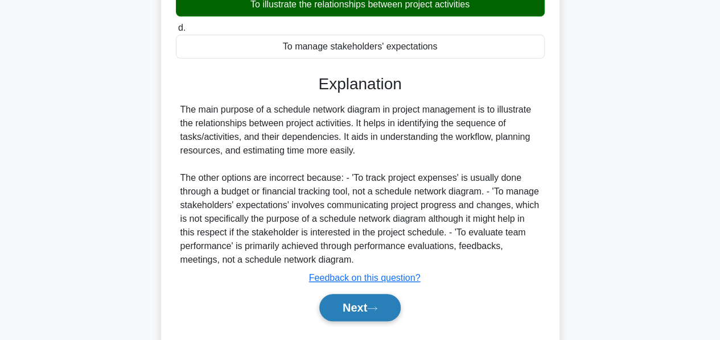
click at [352, 309] on button "Next" at bounding box center [359, 307] width 81 height 27
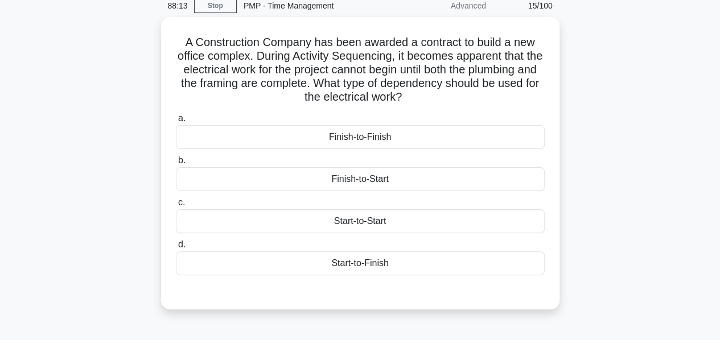
scroll to position [51, 0]
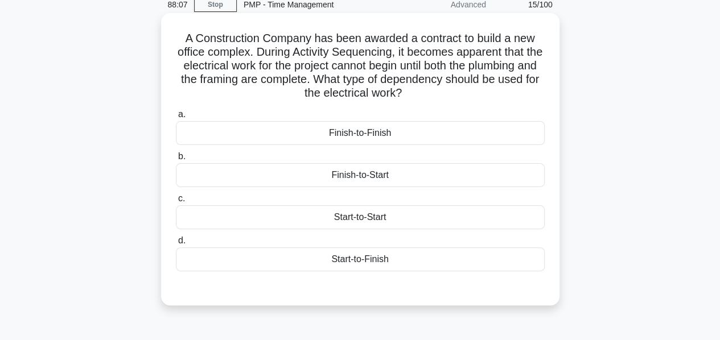
click at [360, 178] on div "Finish-to-Start" at bounding box center [360, 175] width 369 height 24
click at [176, 160] on input "b. Finish-to-Start" at bounding box center [176, 156] width 0 height 7
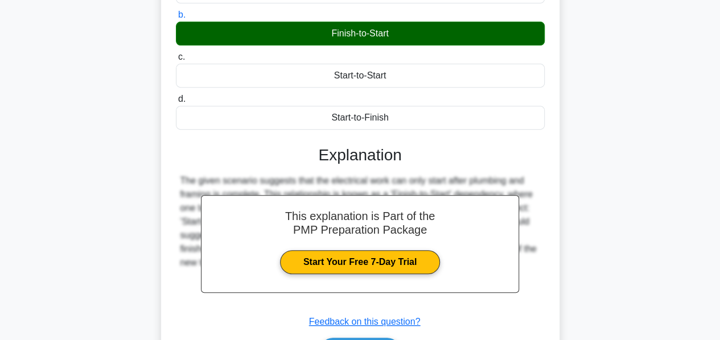
scroll to position [274, 0]
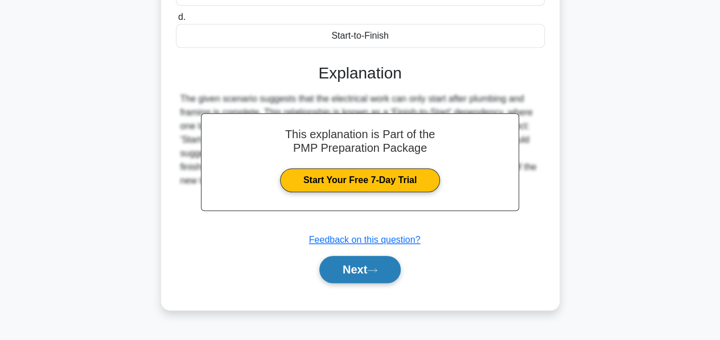
click at [355, 270] on button "Next" at bounding box center [359, 269] width 81 height 27
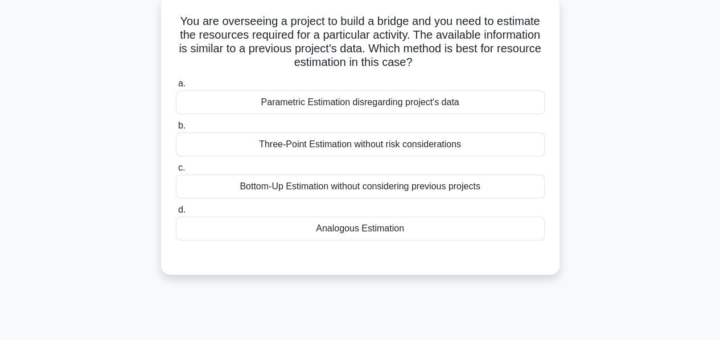
scroll to position [73, 0]
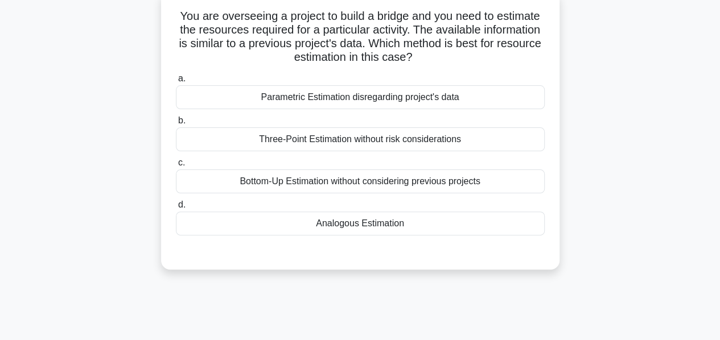
click at [357, 227] on div "Analogous Estimation" at bounding box center [360, 224] width 369 height 24
click at [176, 209] on input "d. Analogous Estimation" at bounding box center [176, 204] width 0 height 7
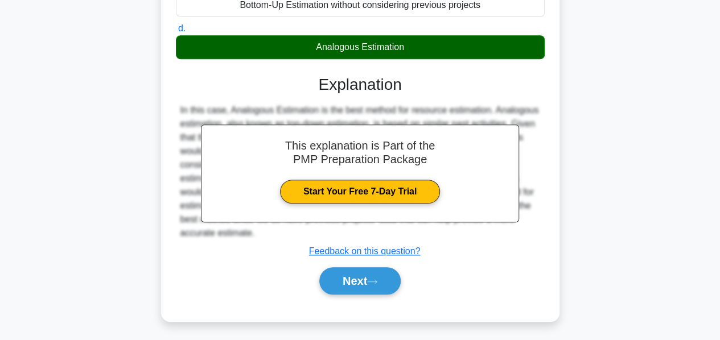
scroll to position [250, 0]
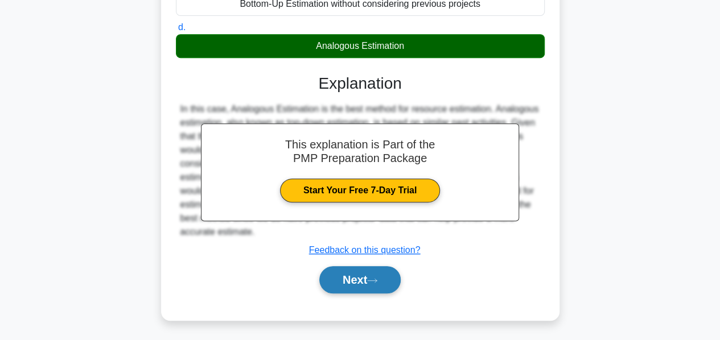
click at [349, 276] on button "Next" at bounding box center [359, 279] width 81 height 27
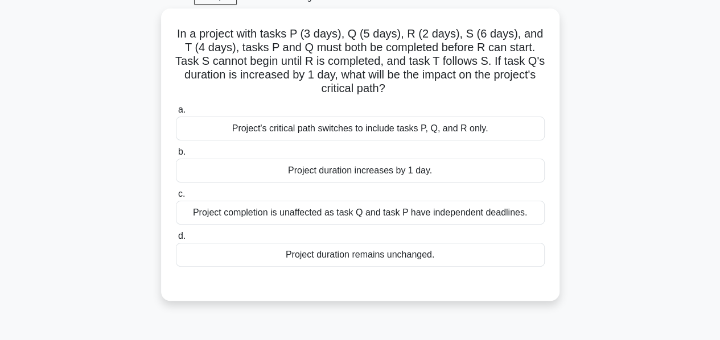
scroll to position [52, 0]
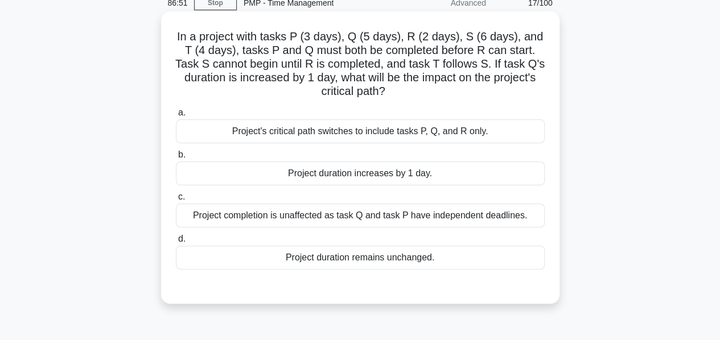
click at [366, 174] on div "Project duration increases by 1 day." at bounding box center [360, 174] width 369 height 24
click at [176, 159] on input "b. Project duration increases by 1 day." at bounding box center [176, 154] width 0 height 7
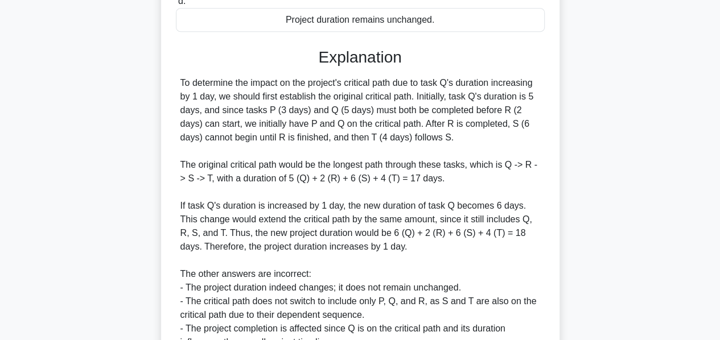
scroll to position [400, 0]
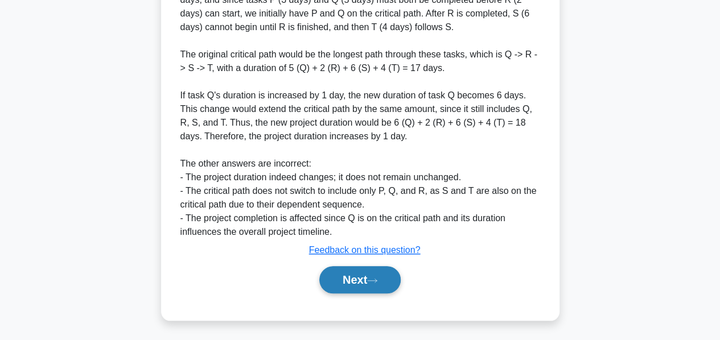
click at [354, 278] on button "Next" at bounding box center [359, 279] width 81 height 27
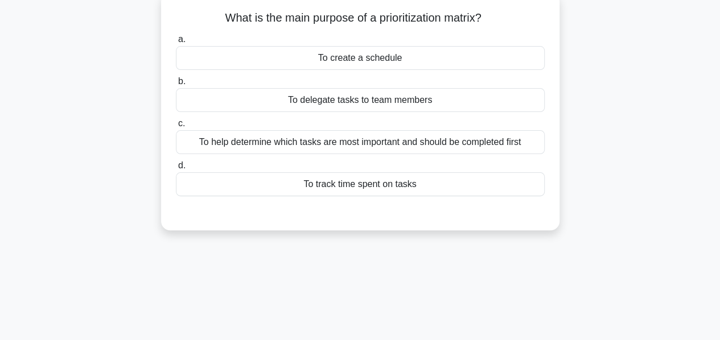
scroll to position [0, 0]
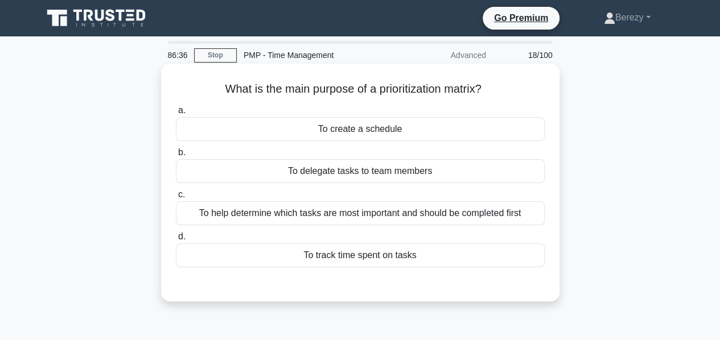
click at [336, 216] on div "To help determine which tasks are most important and should be completed first" at bounding box center [360, 213] width 369 height 24
click at [176, 199] on input "c. To help determine which tasks are most important and should be completed fir…" at bounding box center [176, 194] width 0 height 7
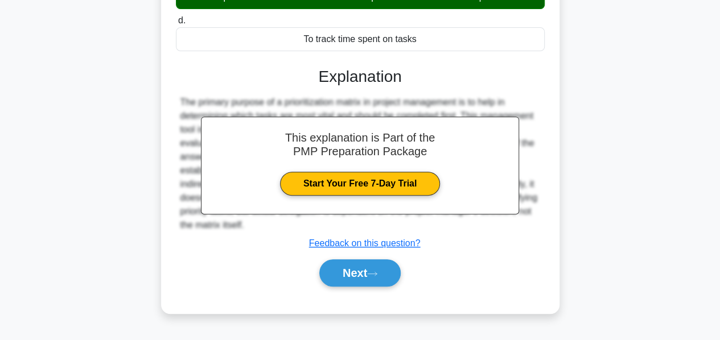
scroll to position [274, 0]
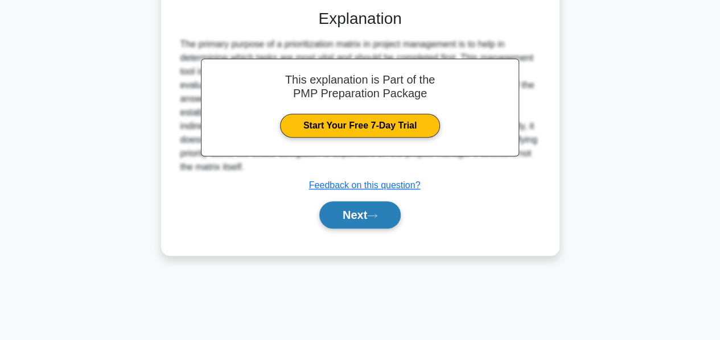
click at [335, 217] on button "Next" at bounding box center [359, 214] width 81 height 27
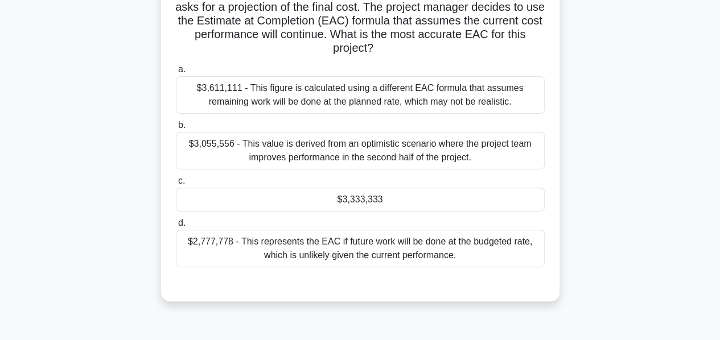
scroll to position [137, 0]
click at [356, 199] on div "$3,333,333" at bounding box center [360, 200] width 369 height 24
click at [176, 185] on input "c. $3,333,333" at bounding box center [176, 180] width 0 height 7
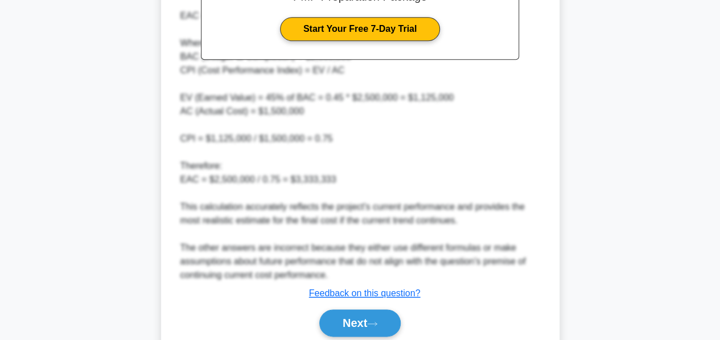
scroll to position [551, 0]
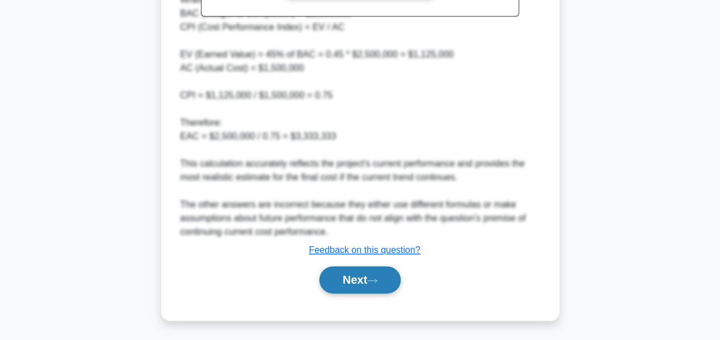
click at [347, 270] on button "Next" at bounding box center [359, 279] width 81 height 27
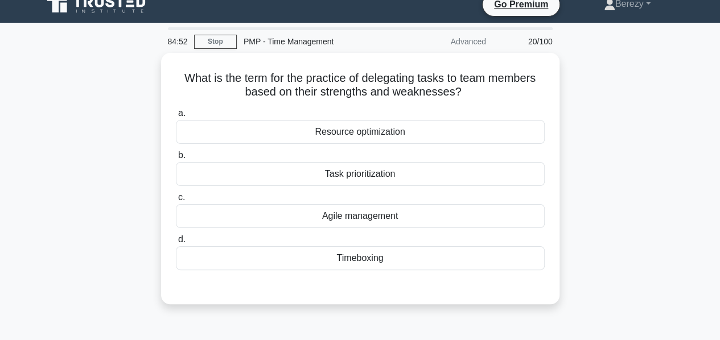
scroll to position [0, 0]
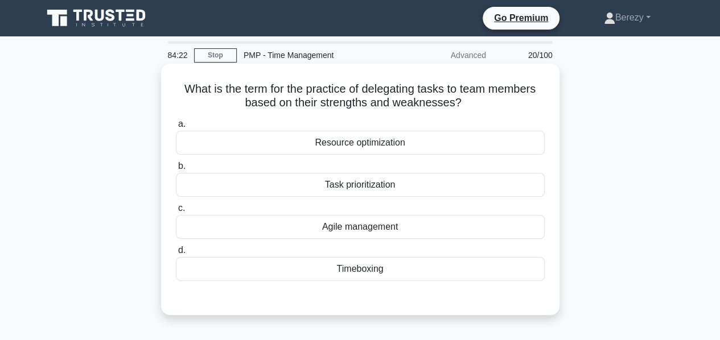
click at [354, 269] on div "Timeboxing" at bounding box center [360, 269] width 369 height 24
click at [176, 254] on input "d. Timeboxing" at bounding box center [176, 250] width 0 height 7
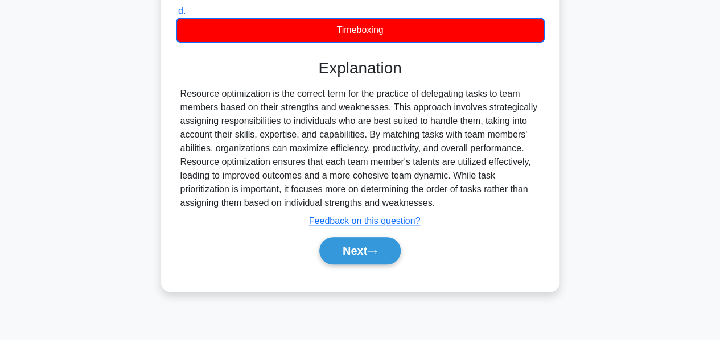
scroll to position [240, 0]
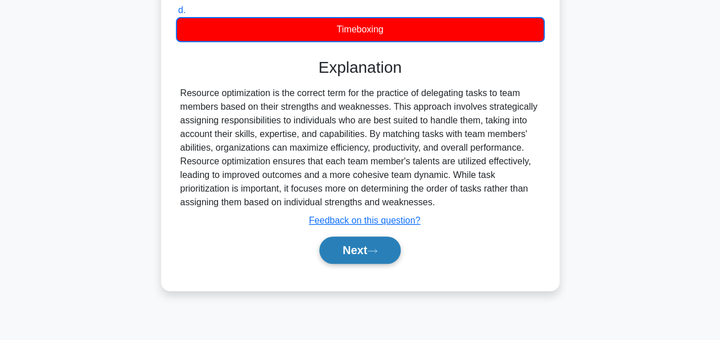
click at [342, 249] on button "Next" at bounding box center [359, 250] width 81 height 27
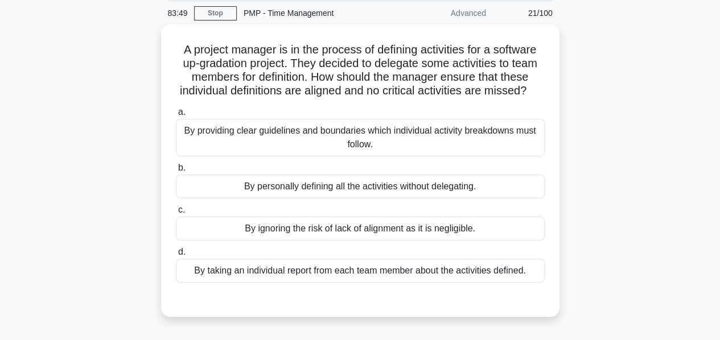
scroll to position [43, 0]
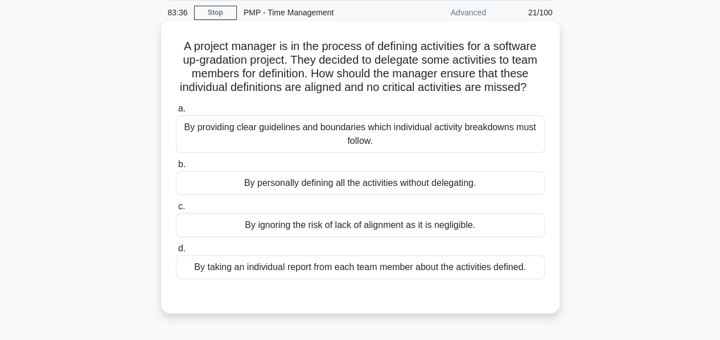
click at [297, 139] on div "By providing clear guidelines and boundaries which individual activity breakdow…" at bounding box center [360, 134] width 369 height 38
click at [176, 113] on input "a. By providing clear guidelines and boundaries which individual activity break…" at bounding box center [176, 108] width 0 height 7
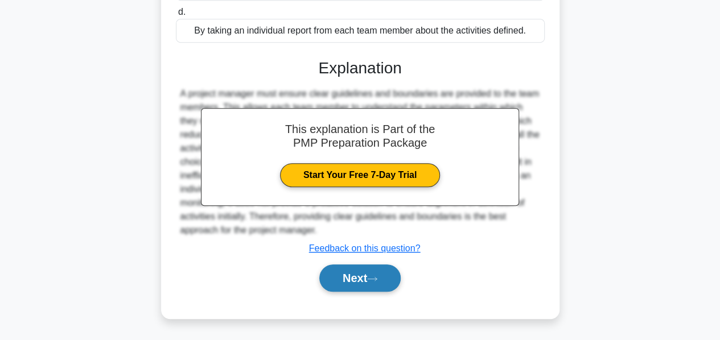
scroll to position [281, 0]
click at [343, 284] on button "Next" at bounding box center [359, 278] width 81 height 27
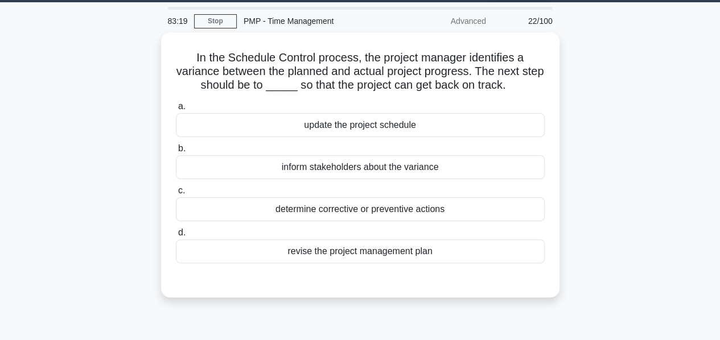
scroll to position [34, 0]
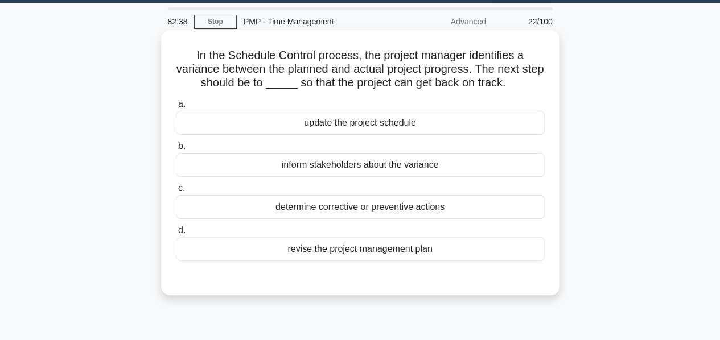
click at [386, 254] on div "revise the project management plan" at bounding box center [360, 249] width 369 height 24
click at [176, 234] on input "d. revise the project management plan" at bounding box center [176, 230] width 0 height 7
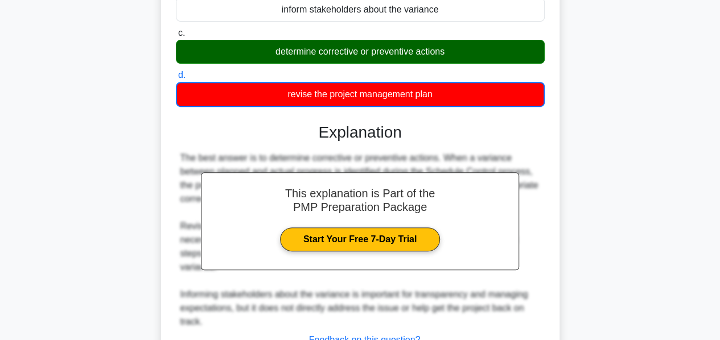
scroll to position [274, 0]
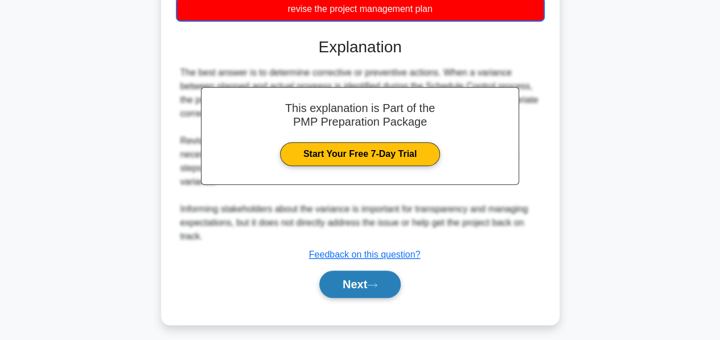
click at [355, 271] on button "Next" at bounding box center [359, 284] width 81 height 27
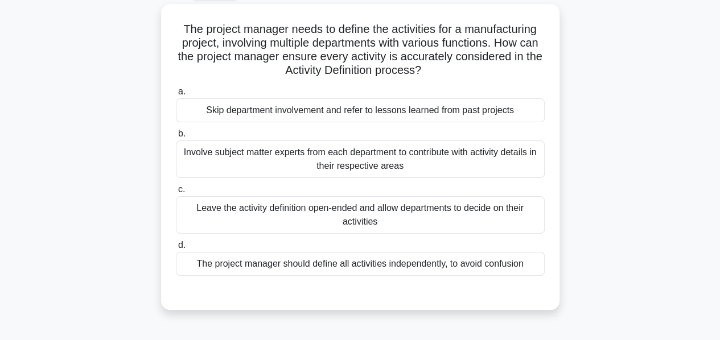
scroll to position [61, 0]
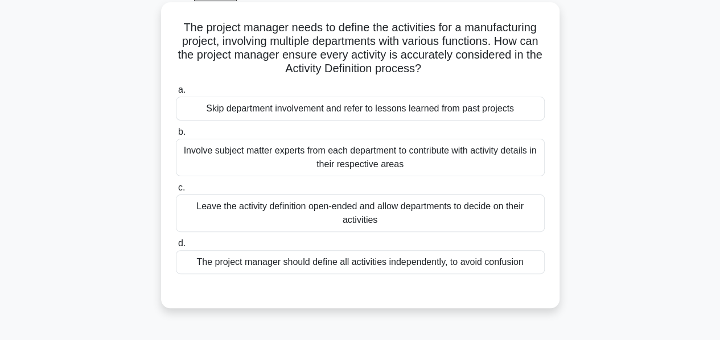
click at [353, 174] on div "Involve subject matter experts from each department to contribute with activity…" at bounding box center [360, 158] width 369 height 38
click at [176, 136] on input "b. Involve subject matter experts from each department to contribute with activ…" at bounding box center [176, 132] width 0 height 7
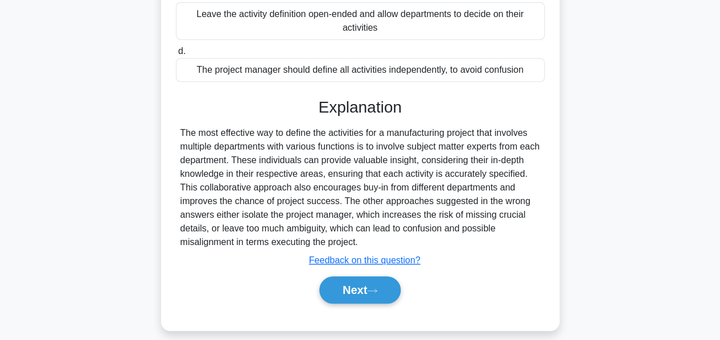
scroll to position [274, 0]
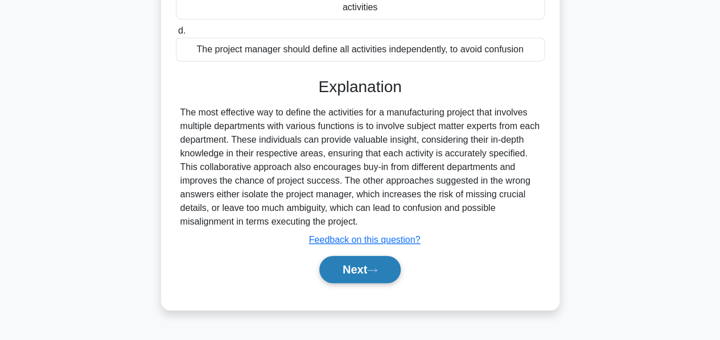
click at [361, 265] on button "Next" at bounding box center [359, 269] width 81 height 27
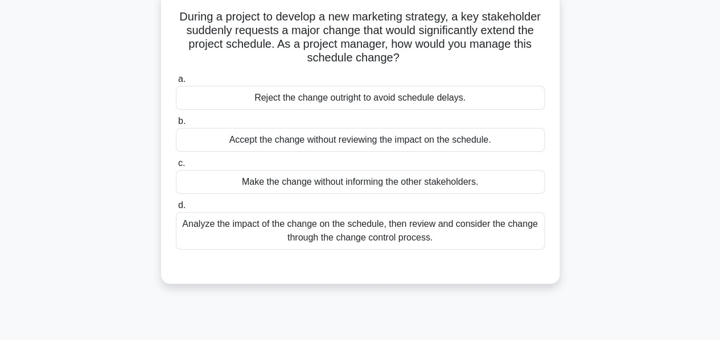
scroll to position [74, 0]
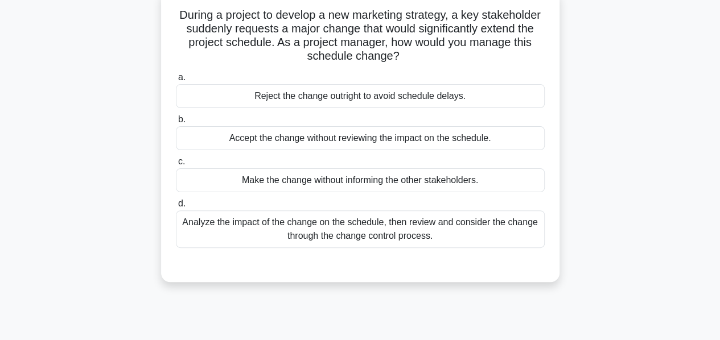
click at [374, 225] on div "Analyze the impact of the change on the schedule, then review and consider the …" at bounding box center [360, 229] width 369 height 38
click at [176, 208] on input "d. Analyze the impact of the change on the schedule, then review and consider t…" at bounding box center [176, 203] width 0 height 7
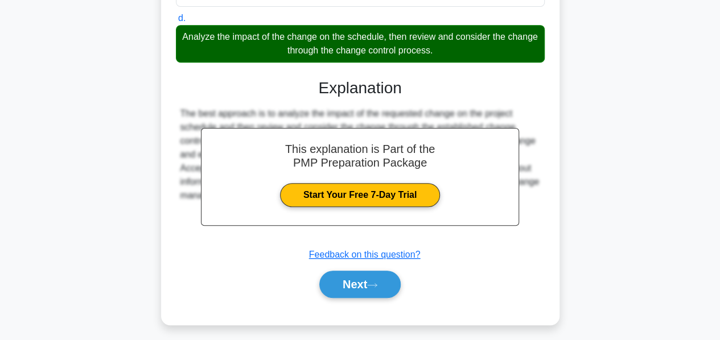
scroll to position [274, 0]
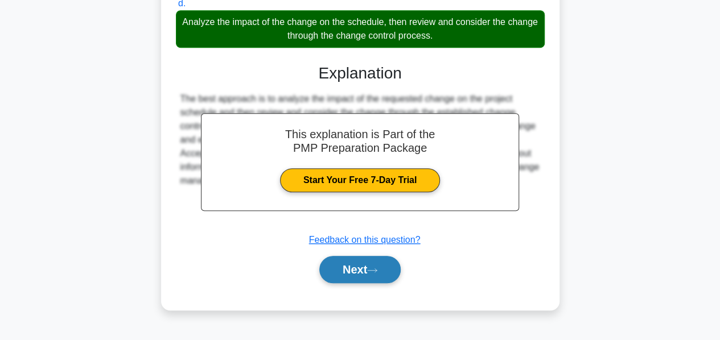
click at [357, 273] on button "Next" at bounding box center [359, 269] width 81 height 27
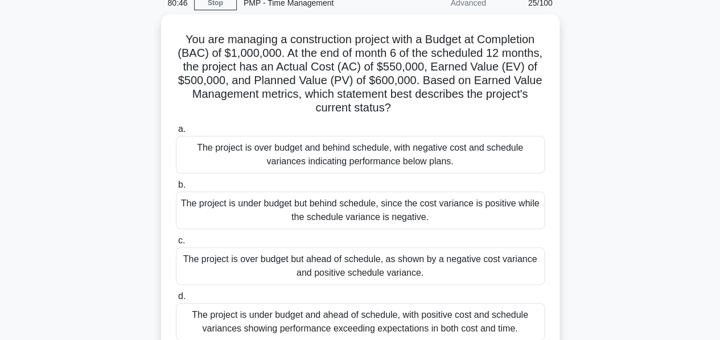
scroll to position [52, 0]
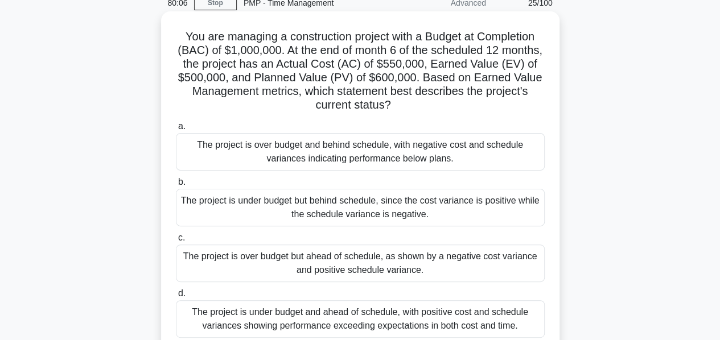
click at [288, 156] on div "The project is over budget and behind schedule, with negative cost and schedule…" at bounding box center [360, 152] width 369 height 38
click at [176, 130] on input "a. The project is over budget and behind schedule, with negative cost and sched…" at bounding box center [176, 126] width 0 height 7
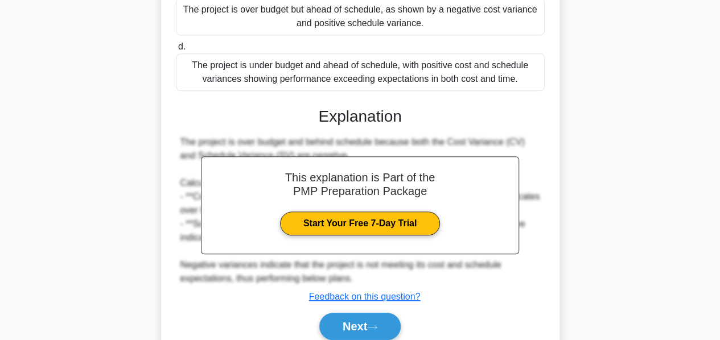
scroll to position [346, 0]
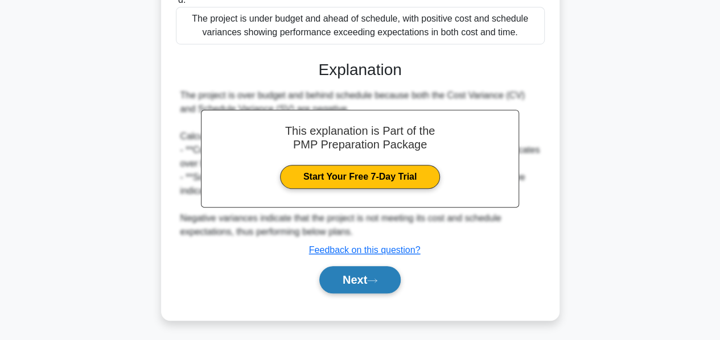
click at [352, 273] on button "Next" at bounding box center [359, 279] width 81 height 27
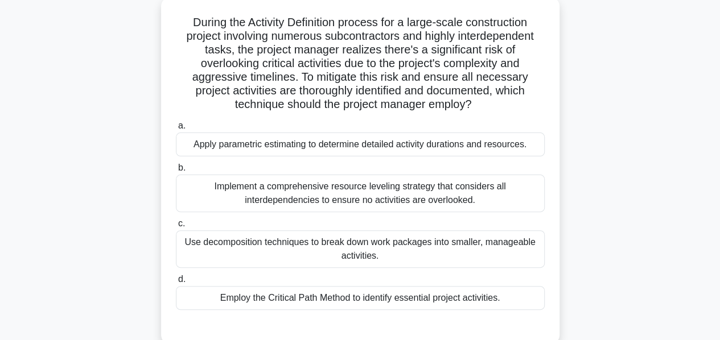
scroll to position [70, 0]
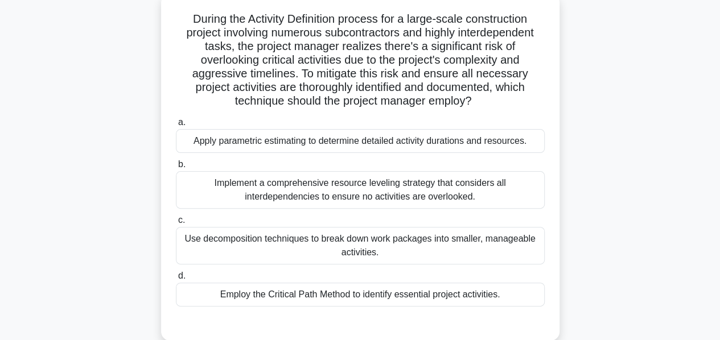
click at [348, 241] on div "Use decomposition techniques to break down work packages into smaller, manageab…" at bounding box center [360, 246] width 369 height 38
click at [176, 224] on input "c. Use decomposition techniques to break down work packages into smaller, manag…" at bounding box center [176, 220] width 0 height 7
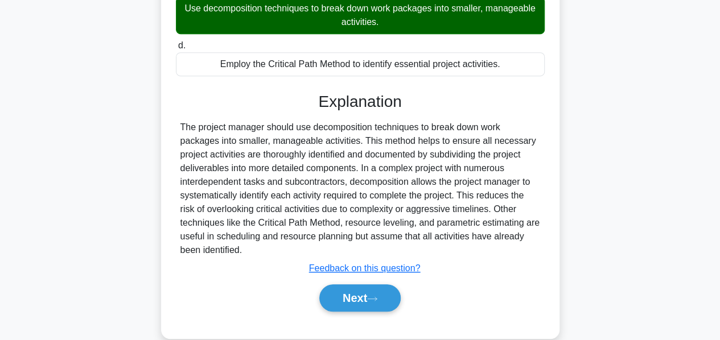
scroll to position [319, 0]
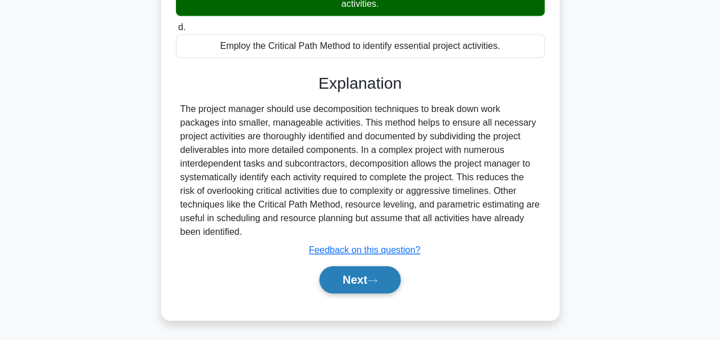
click at [350, 282] on button "Next" at bounding box center [359, 279] width 81 height 27
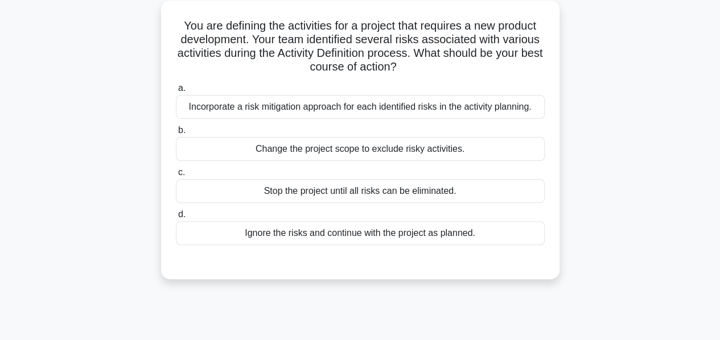
scroll to position [0, 0]
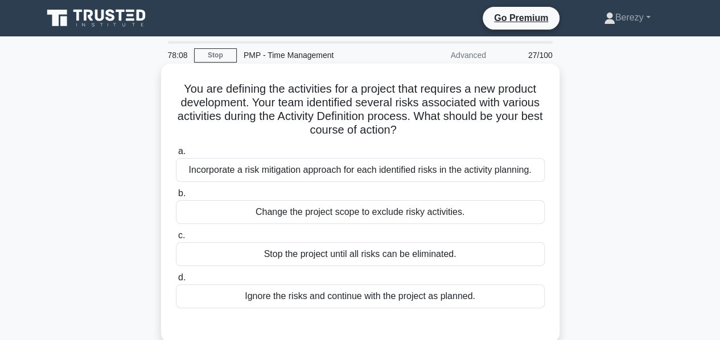
click at [303, 178] on div "Incorporate a risk mitigation approach for each identified risks in the activit…" at bounding box center [360, 170] width 369 height 24
click at [176, 155] on input "a. Incorporate a risk mitigation approach for each identified risks in the acti…" at bounding box center [176, 151] width 0 height 7
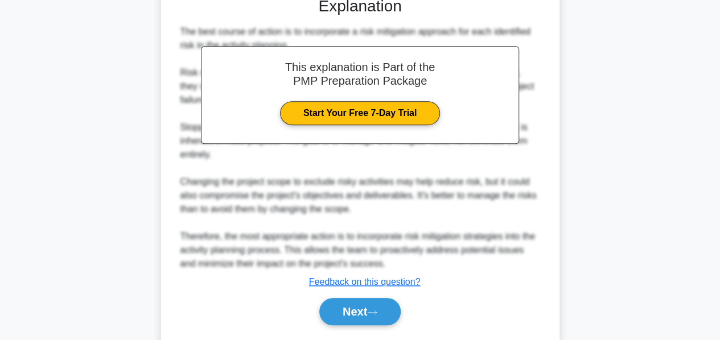
scroll to position [360, 0]
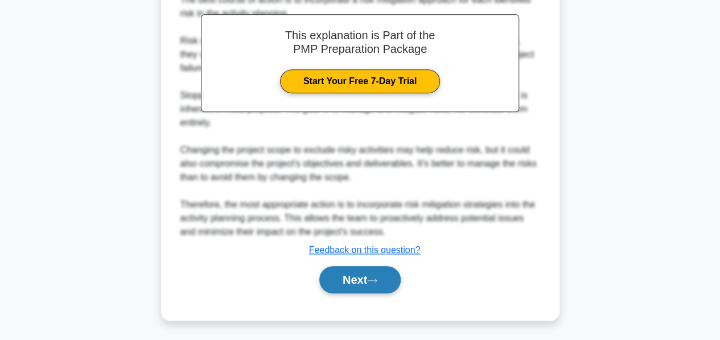
click at [348, 284] on button "Next" at bounding box center [359, 279] width 81 height 27
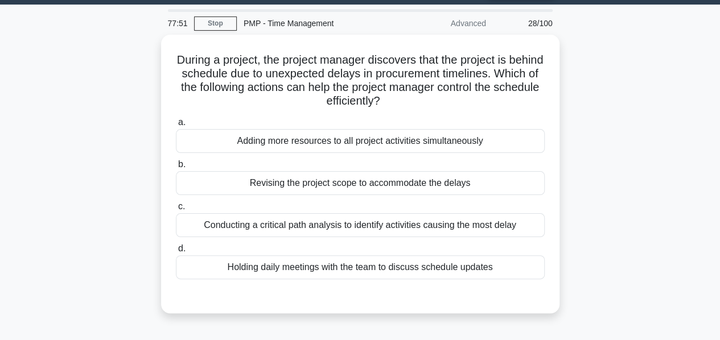
scroll to position [32, 0]
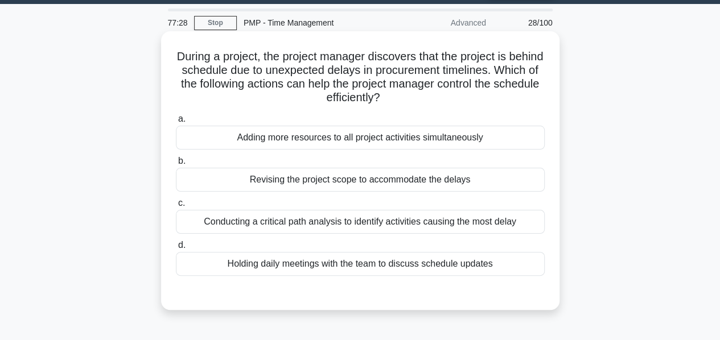
click at [306, 227] on div "Conducting a critical path analysis to identify activities causing the most del…" at bounding box center [360, 222] width 369 height 24
click at [176, 207] on input "c. Conducting a critical path analysis to identify activities causing the most …" at bounding box center [176, 203] width 0 height 7
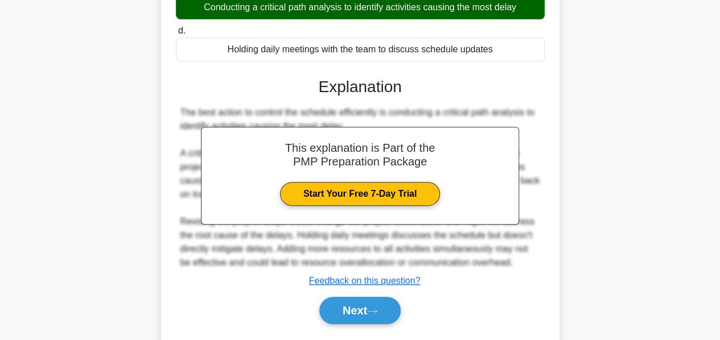
scroll to position [278, 0]
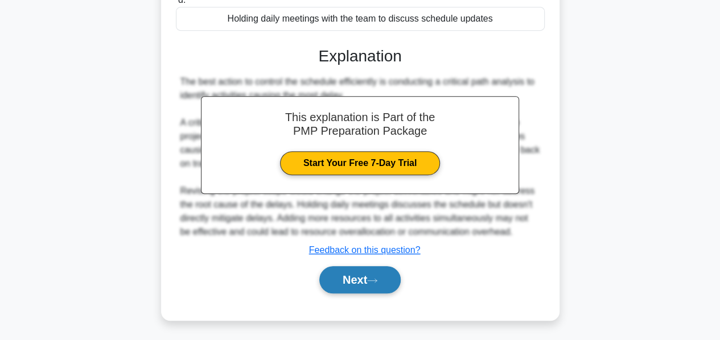
click at [339, 276] on button "Next" at bounding box center [359, 279] width 81 height 27
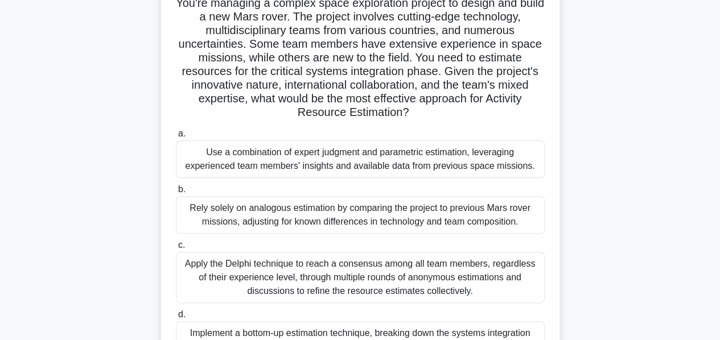
scroll to position [96, 0]
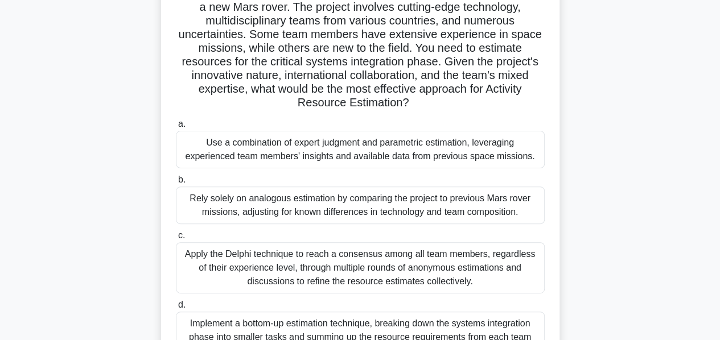
click at [310, 148] on div "Use a combination of expert judgment and parametric estimation, leveraging expe…" at bounding box center [360, 150] width 369 height 38
click at [176, 128] on input "a. Use a combination of expert judgment and parametric estimation, leveraging e…" at bounding box center [176, 124] width 0 height 7
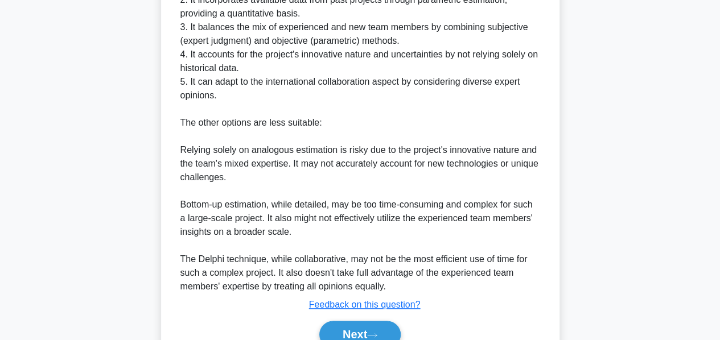
scroll to position [646, 0]
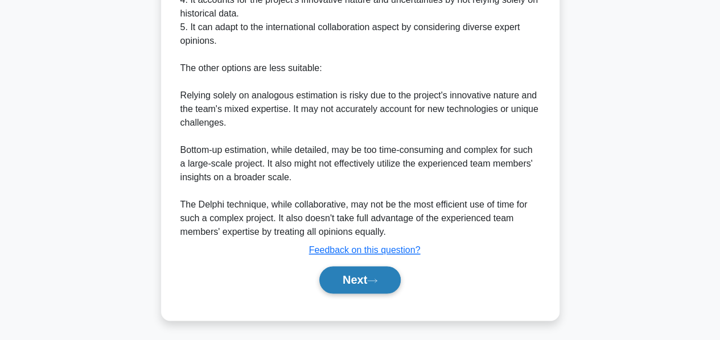
click at [354, 278] on button "Next" at bounding box center [359, 279] width 81 height 27
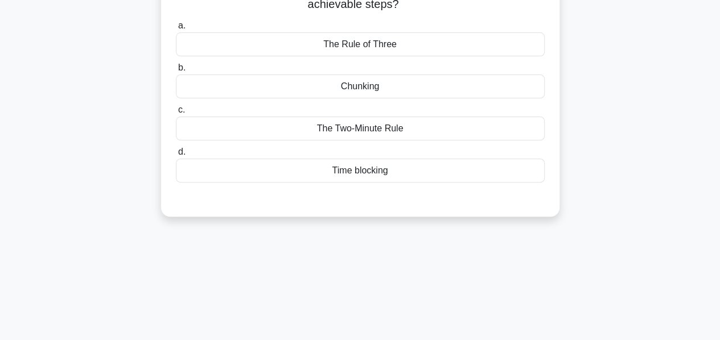
scroll to position [0, 0]
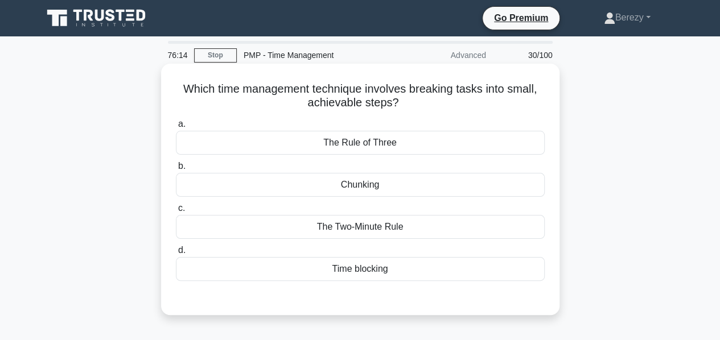
click at [332, 181] on div "Chunking" at bounding box center [360, 185] width 369 height 24
click at [176, 170] on input "b. Chunking" at bounding box center [176, 166] width 0 height 7
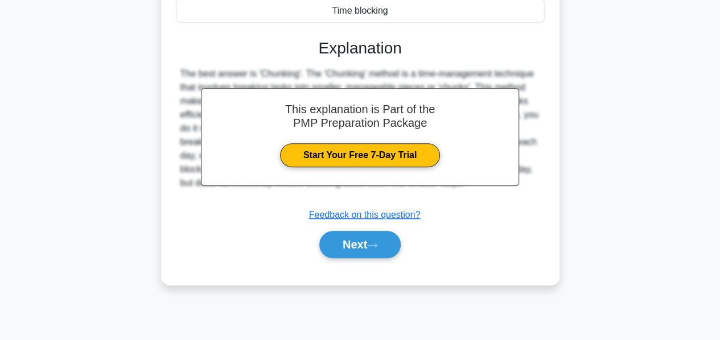
scroll to position [274, 0]
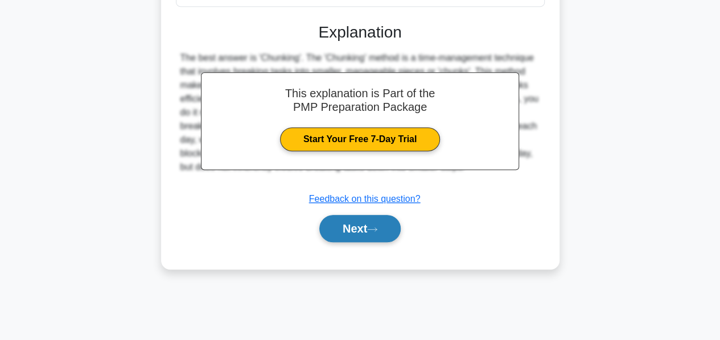
click at [342, 225] on button "Next" at bounding box center [359, 228] width 81 height 27
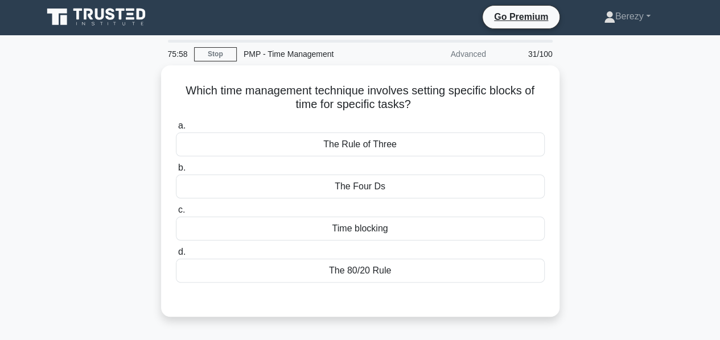
scroll to position [0, 0]
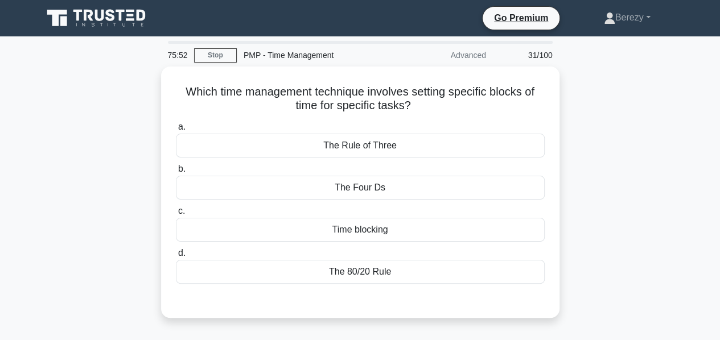
click at [342, 225] on div "Time blocking" at bounding box center [360, 230] width 369 height 24
click at [176, 215] on input "c. Time blocking" at bounding box center [176, 211] width 0 height 7
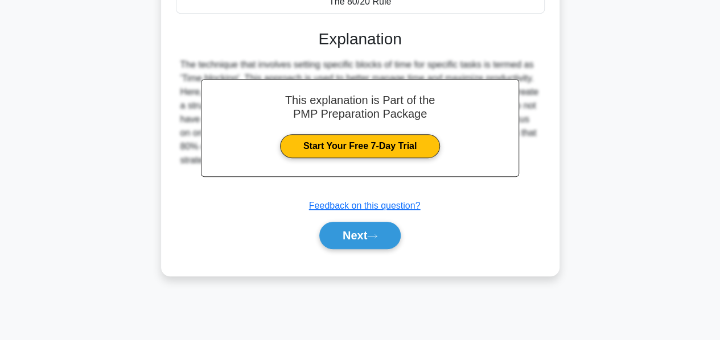
scroll to position [274, 0]
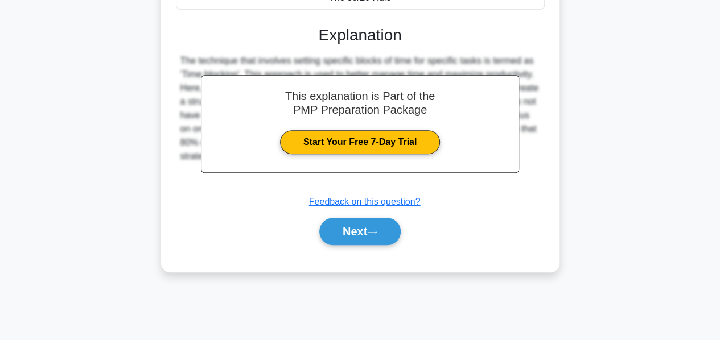
click at [342, 225] on button "Next" at bounding box center [359, 231] width 81 height 27
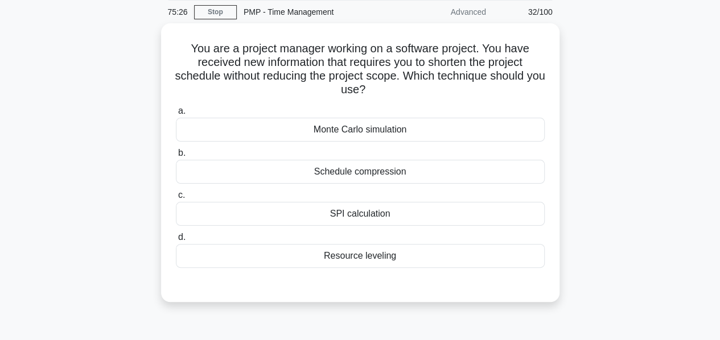
scroll to position [42, 0]
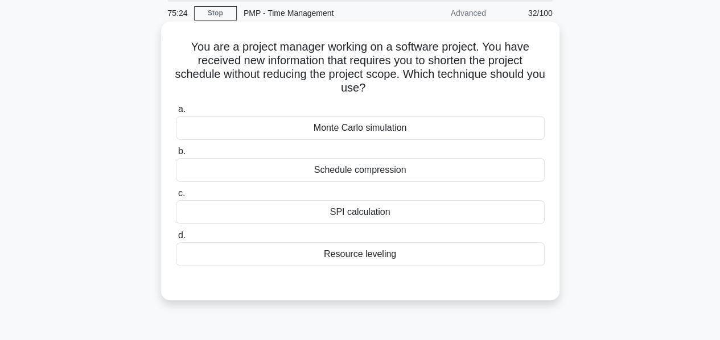
click at [329, 170] on div "Schedule compression" at bounding box center [360, 170] width 369 height 24
click at [176, 155] on input "b. Schedule compression" at bounding box center [176, 151] width 0 height 7
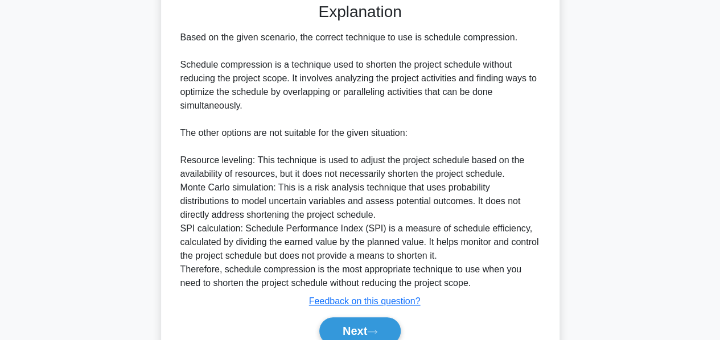
scroll to position [373, 0]
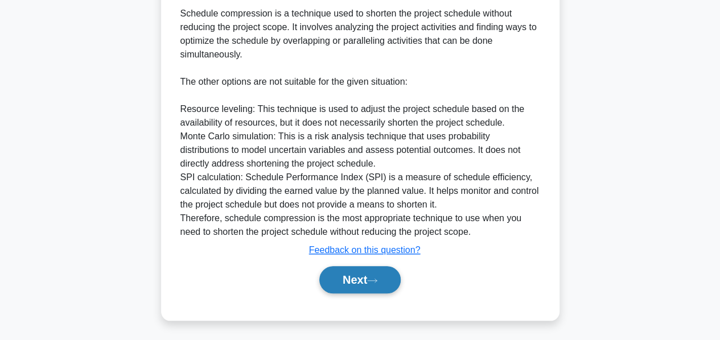
click at [349, 274] on button "Next" at bounding box center [359, 279] width 81 height 27
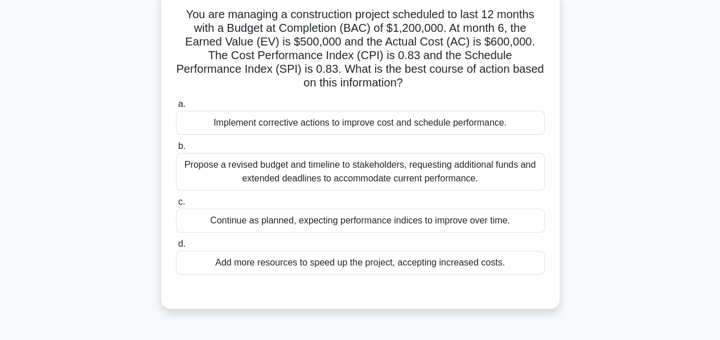
scroll to position [79, 0]
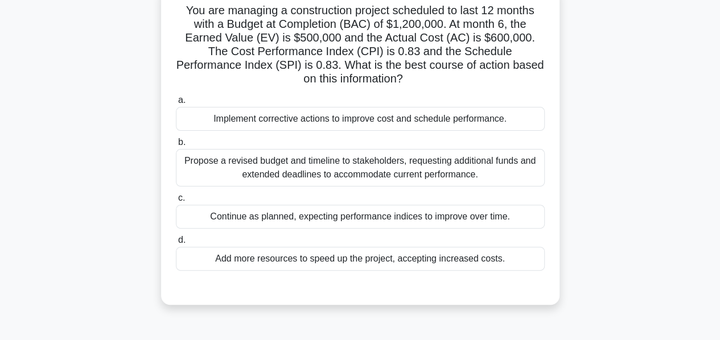
click at [274, 120] on div "Implement corrective actions to improve cost and schedule performance." at bounding box center [360, 119] width 369 height 24
click at [176, 104] on input "a. Implement corrective actions to improve cost and schedule performance." at bounding box center [176, 100] width 0 height 7
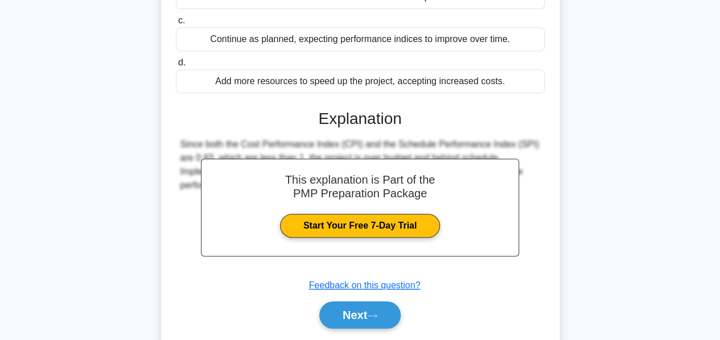
scroll to position [291, 0]
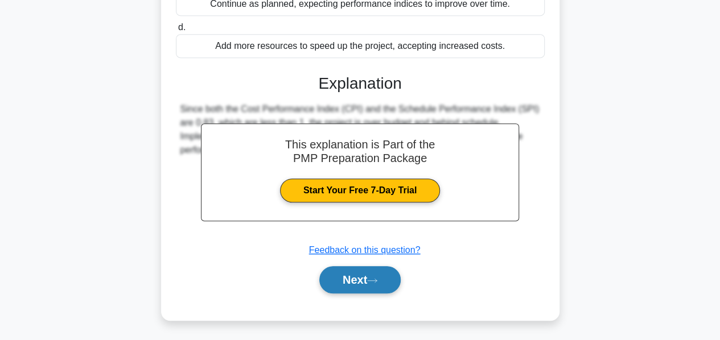
click at [340, 273] on button "Next" at bounding box center [359, 279] width 81 height 27
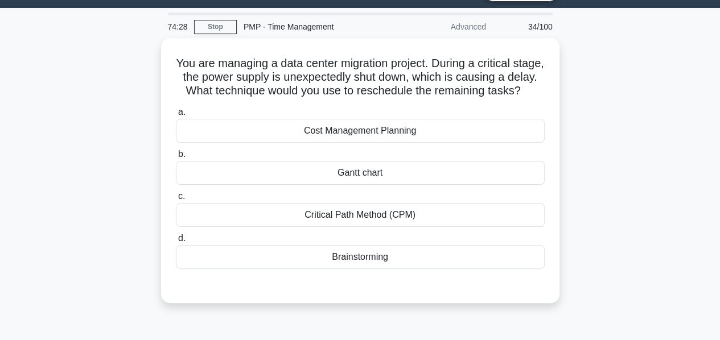
scroll to position [27, 0]
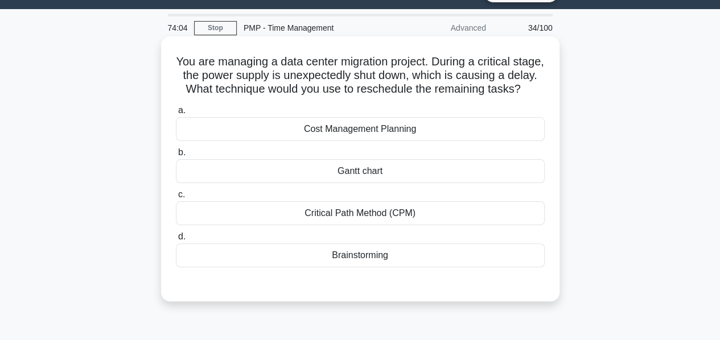
click at [346, 225] on div "Critical Path Method (CPM)" at bounding box center [360, 213] width 369 height 24
click at [176, 199] on input "c. Critical Path Method (CPM)" at bounding box center [176, 194] width 0 height 7
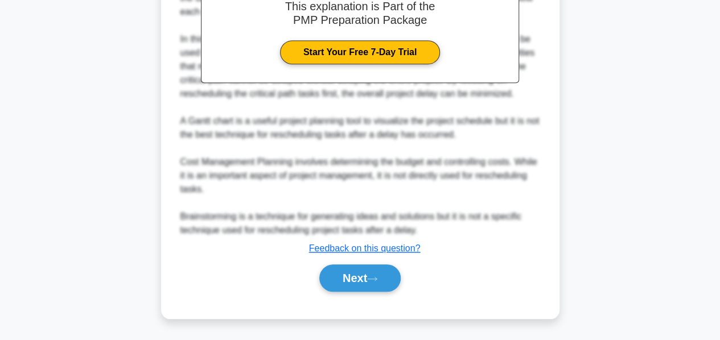
scroll to position [387, 0]
click at [345, 274] on button "Next" at bounding box center [359, 278] width 81 height 27
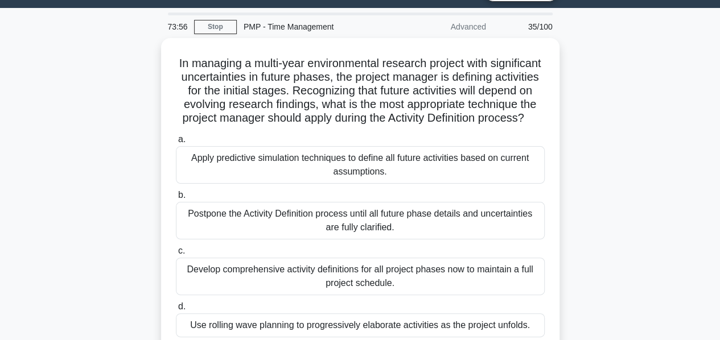
scroll to position [28, 0]
click at [216, 27] on link "Stop" at bounding box center [215, 27] width 43 height 14
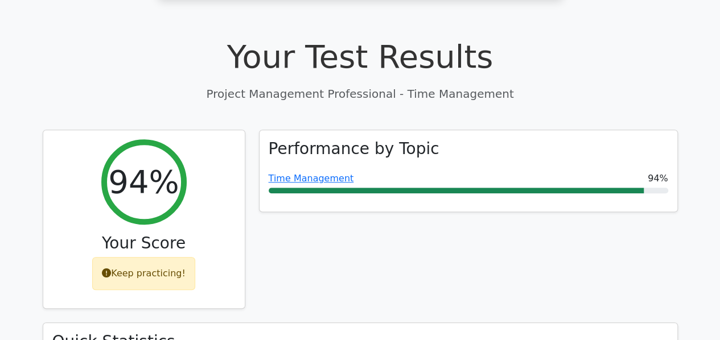
scroll to position [384, 0]
